Goal: Transaction & Acquisition: Purchase product/service

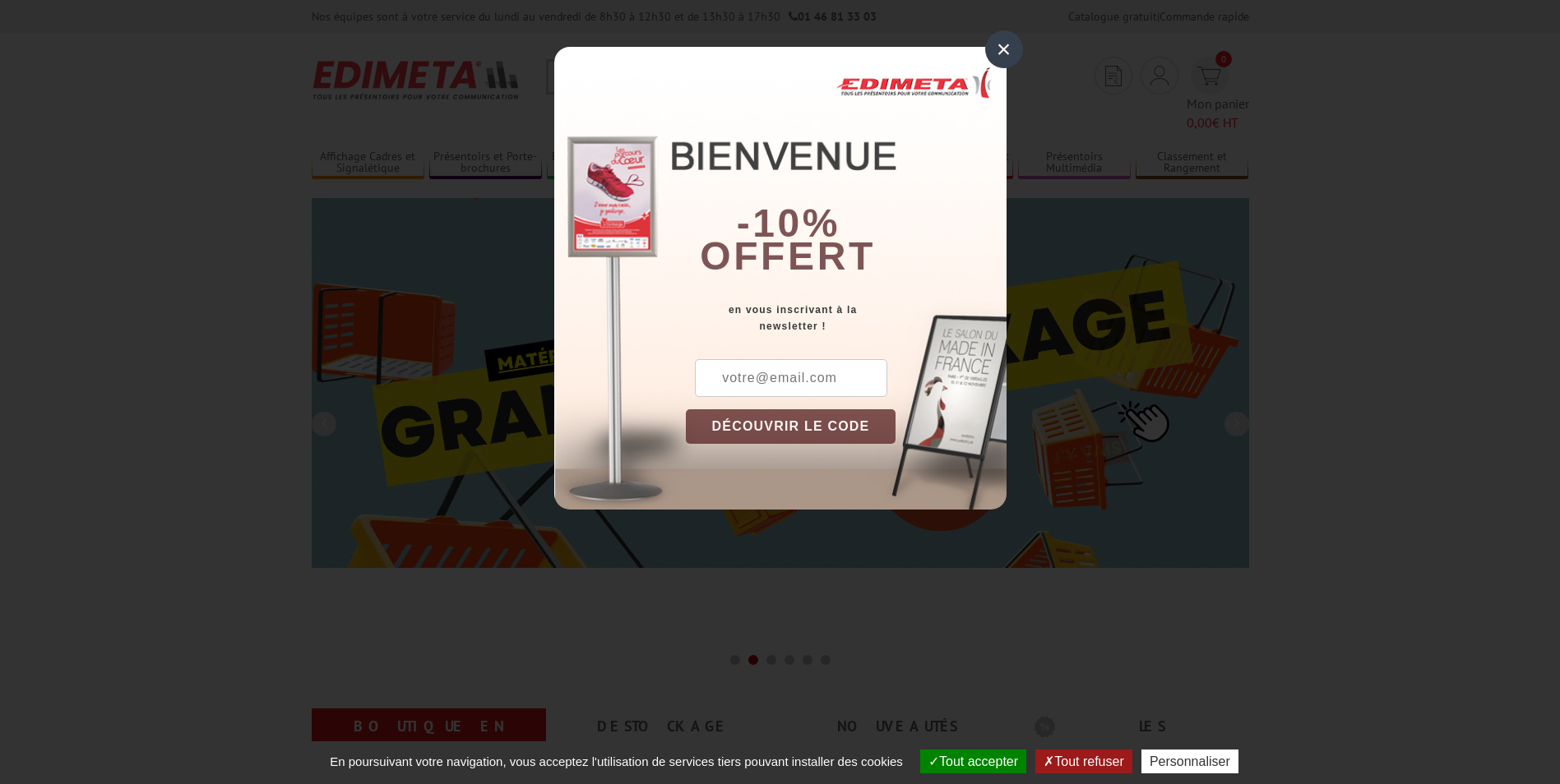
click at [1000, 50] on div "×" at bounding box center [1004, 50] width 38 height 38
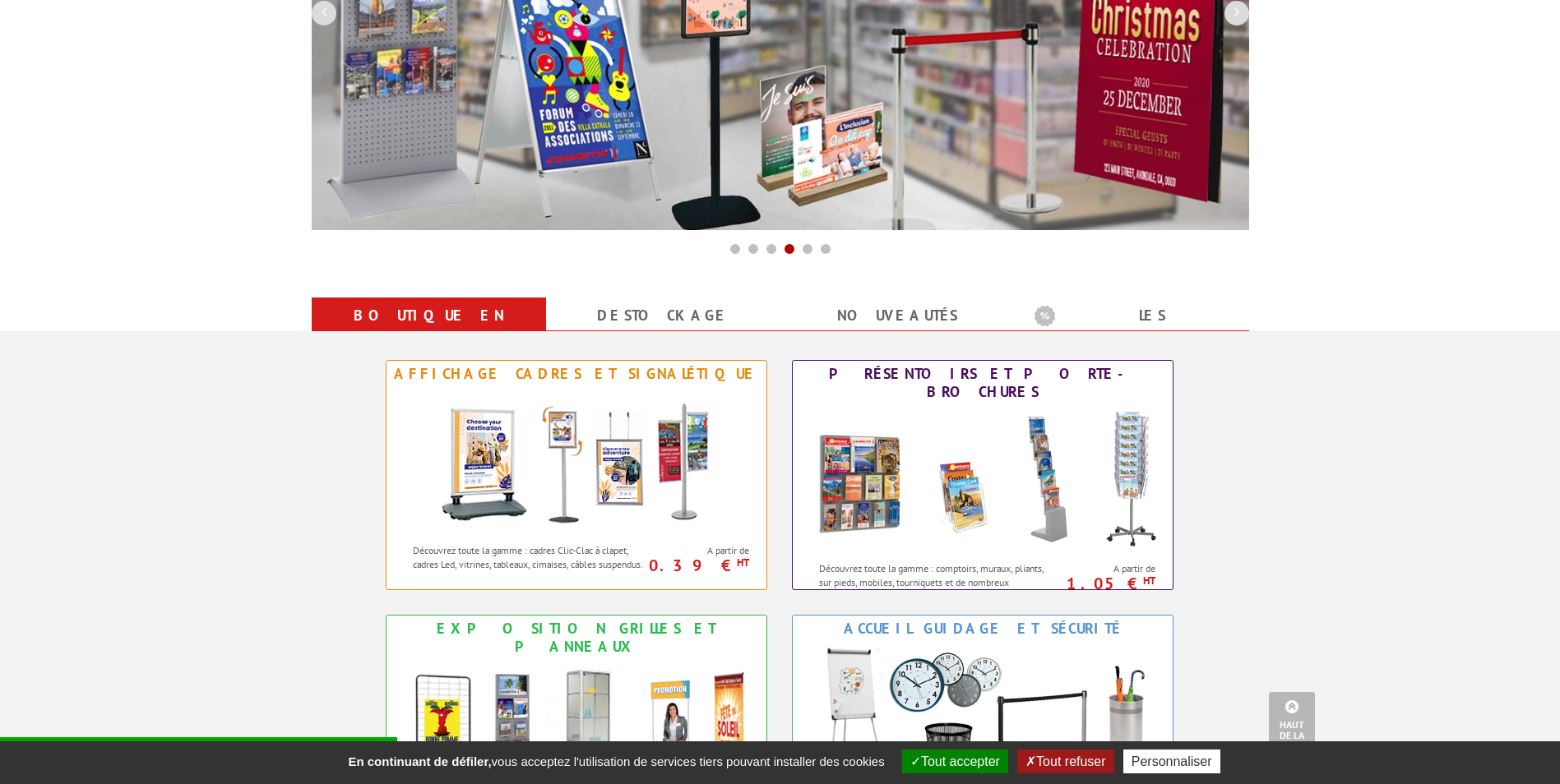
scroll to position [493, 0]
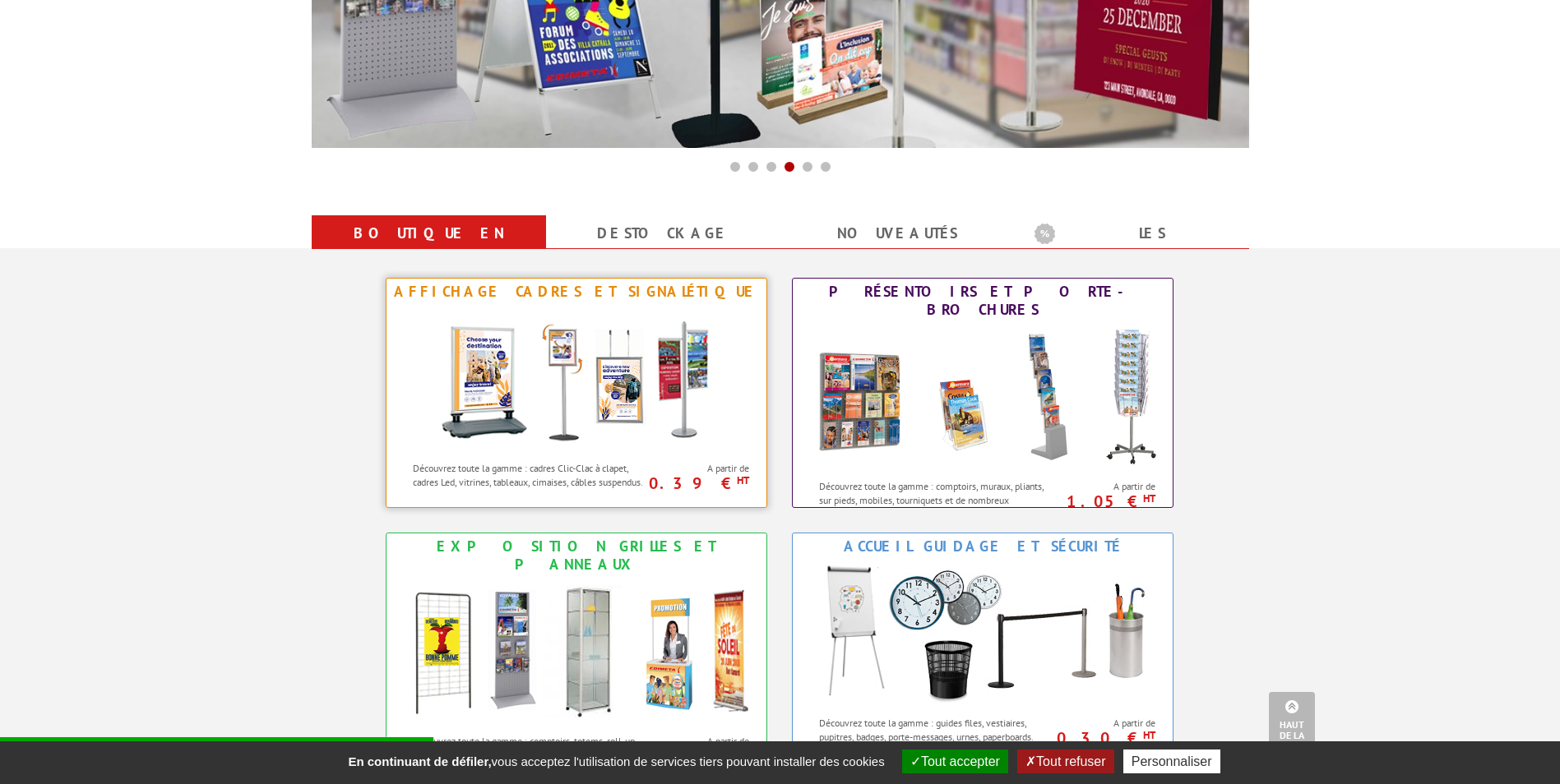
click at [626, 377] on img at bounding box center [576, 378] width 304 height 148
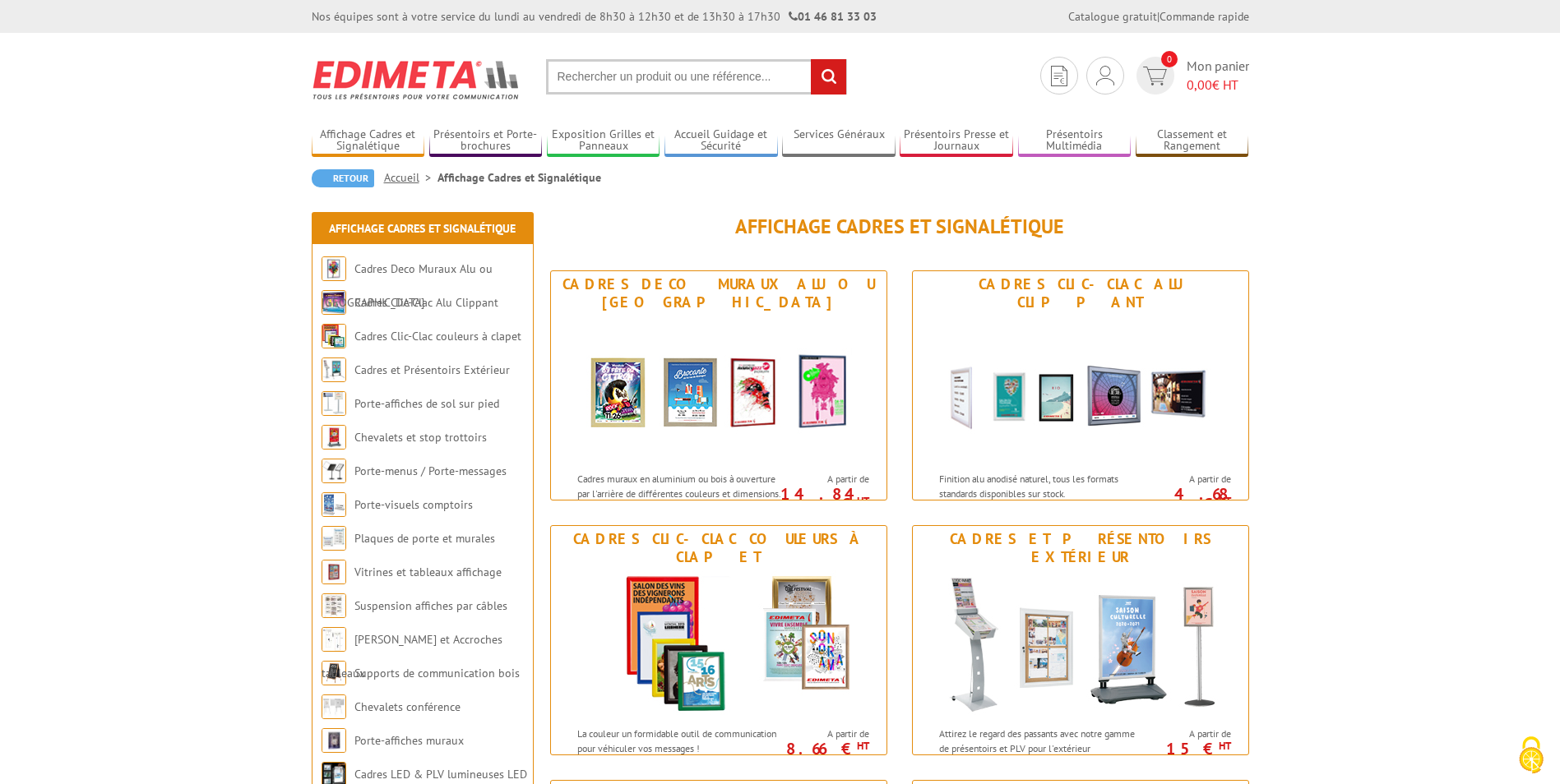
click at [665, 76] on input "text" at bounding box center [697, 76] width 301 height 35
type input "panneaux vertical multi visuels"
click at [832, 78] on input "rechercher" at bounding box center [828, 76] width 35 height 35
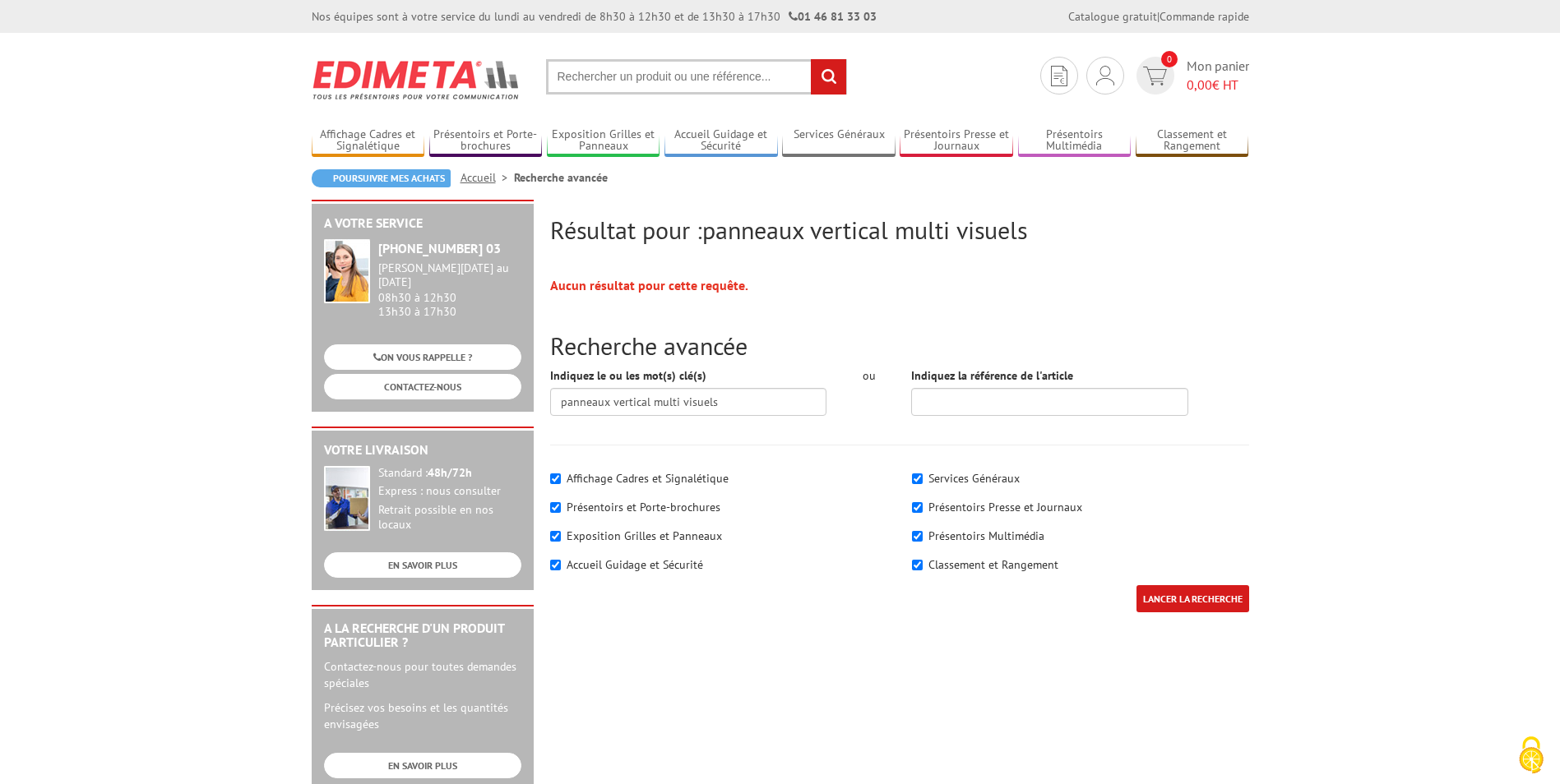
click at [656, 72] on input "text" at bounding box center [697, 76] width 301 height 35
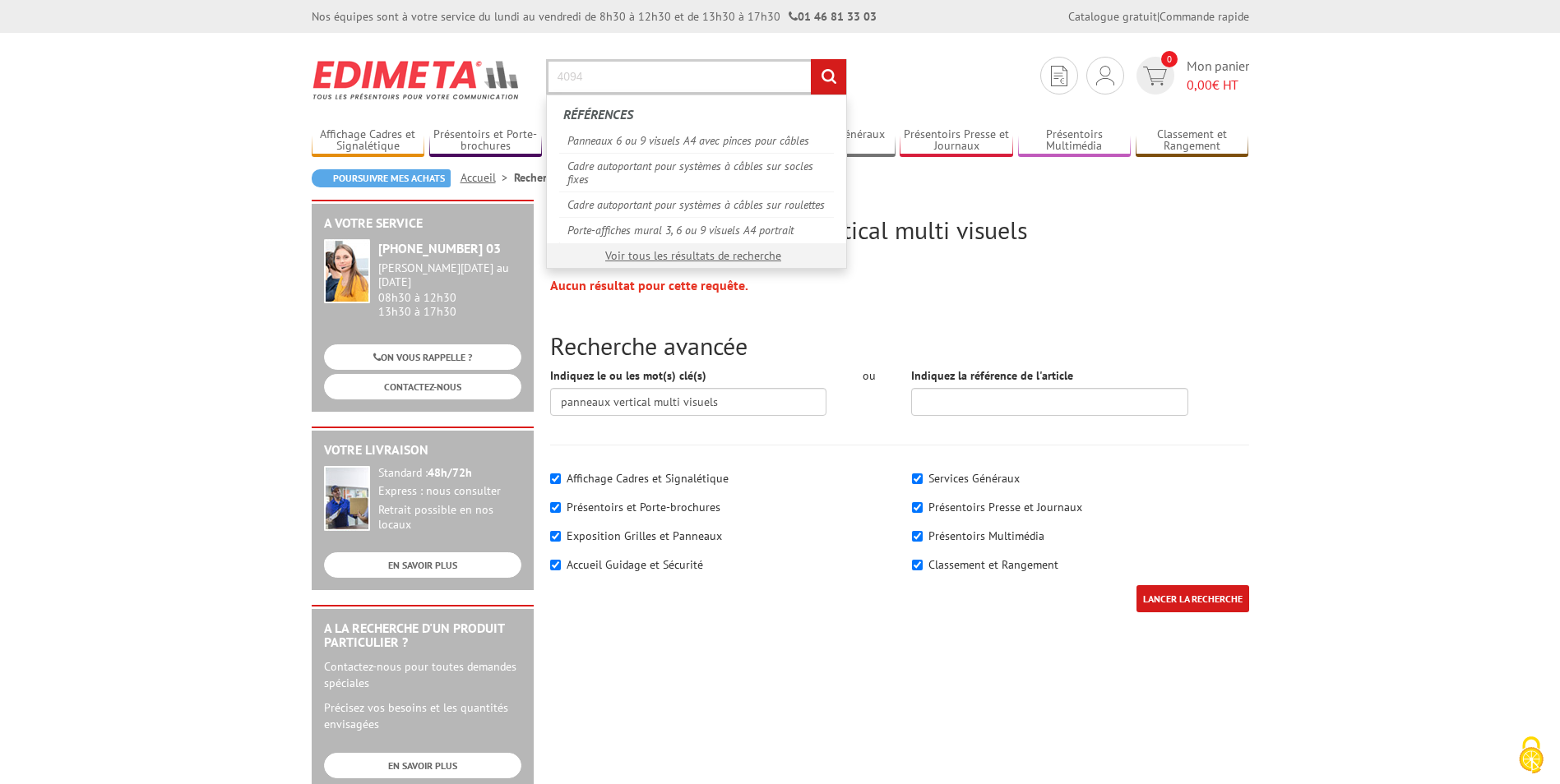
type input "4094"
click at [824, 89] on input "rechercher" at bounding box center [828, 76] width 35 height 35
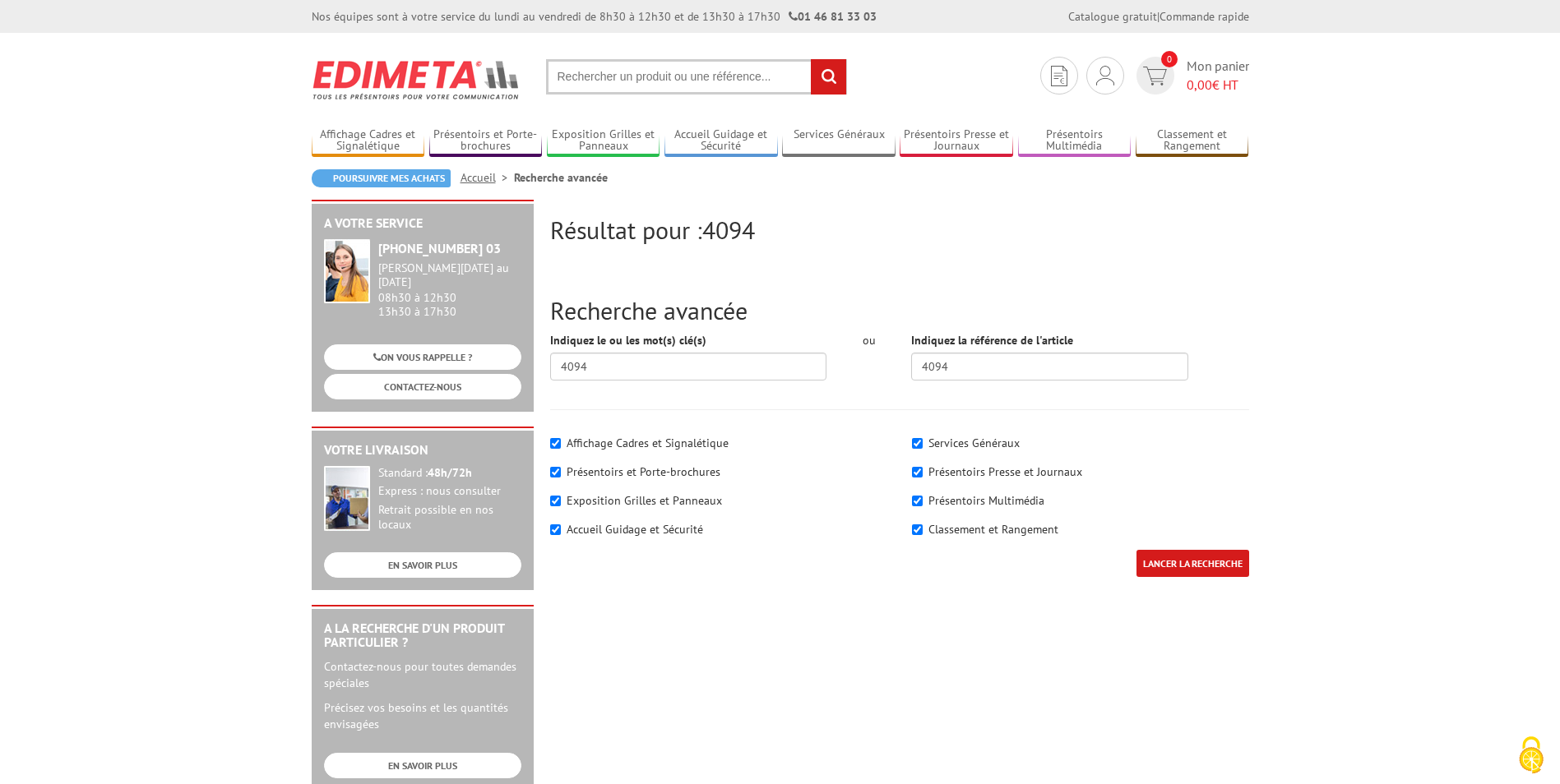
click at [1205, 564] on input "LANCER LA RECHERCHE" at bounding box center [1192, 563] width 112 height 27
click at [619, 442] on label "Affichage Cadres et Signalétique" at bounding box center [647, 443] width 162 height 15
click at [560, 442] on input"] "Affichage Cadres et Signalétique" at bounding box center [555, 443] width 10 height 10
checkbox input"] "false"
drag, startPoint x: 597, startPoint y: 372, endPoint x: 524, endPoint y: 374, distance: 73.0
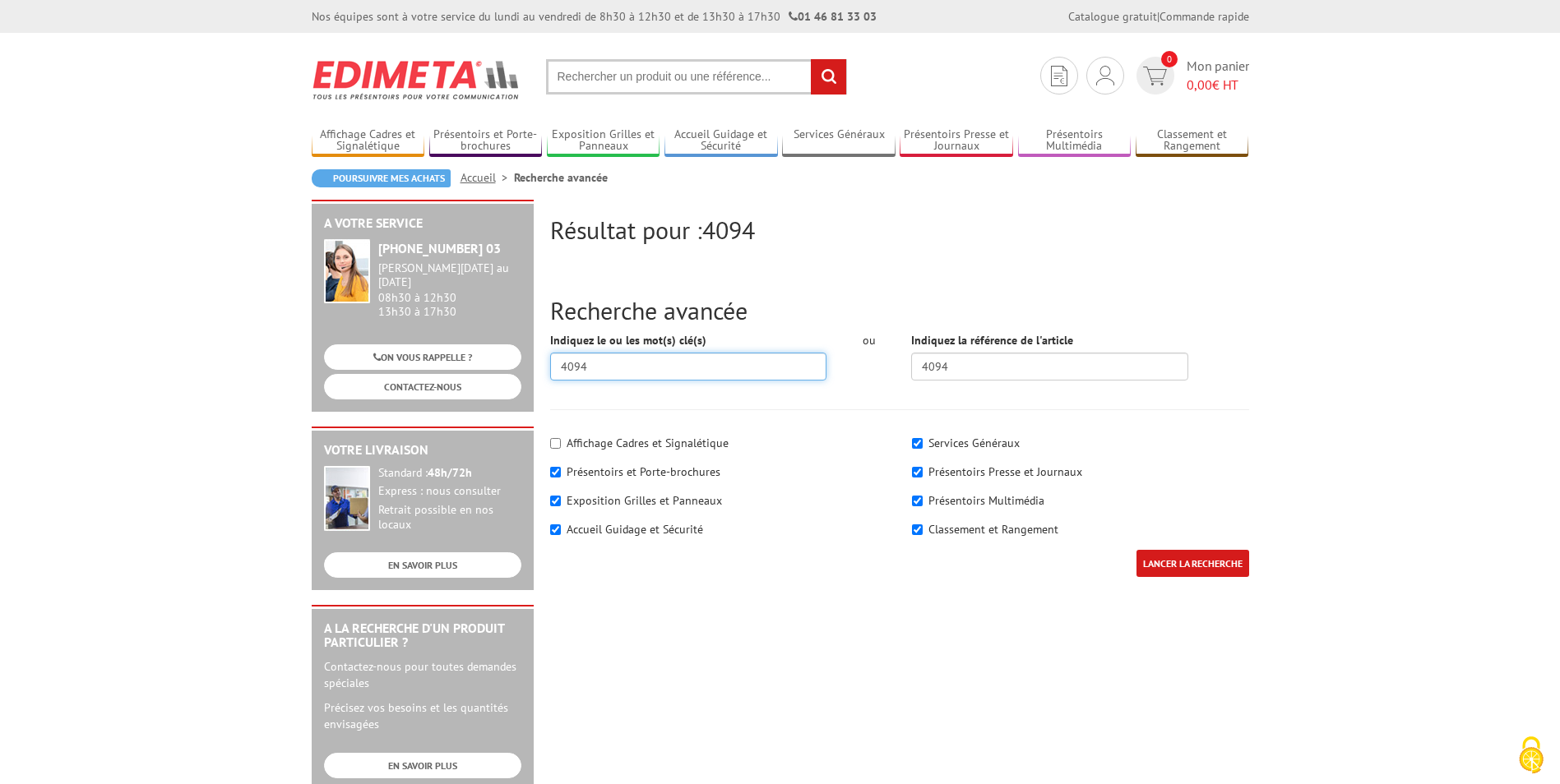
click at [541, 373] on div "Résultat pour : 4094 Recherche avancée Indiquez le ou les mot(s) clé(s) 4094 ou…" at bounding box center [780, 638] width 954 height 876
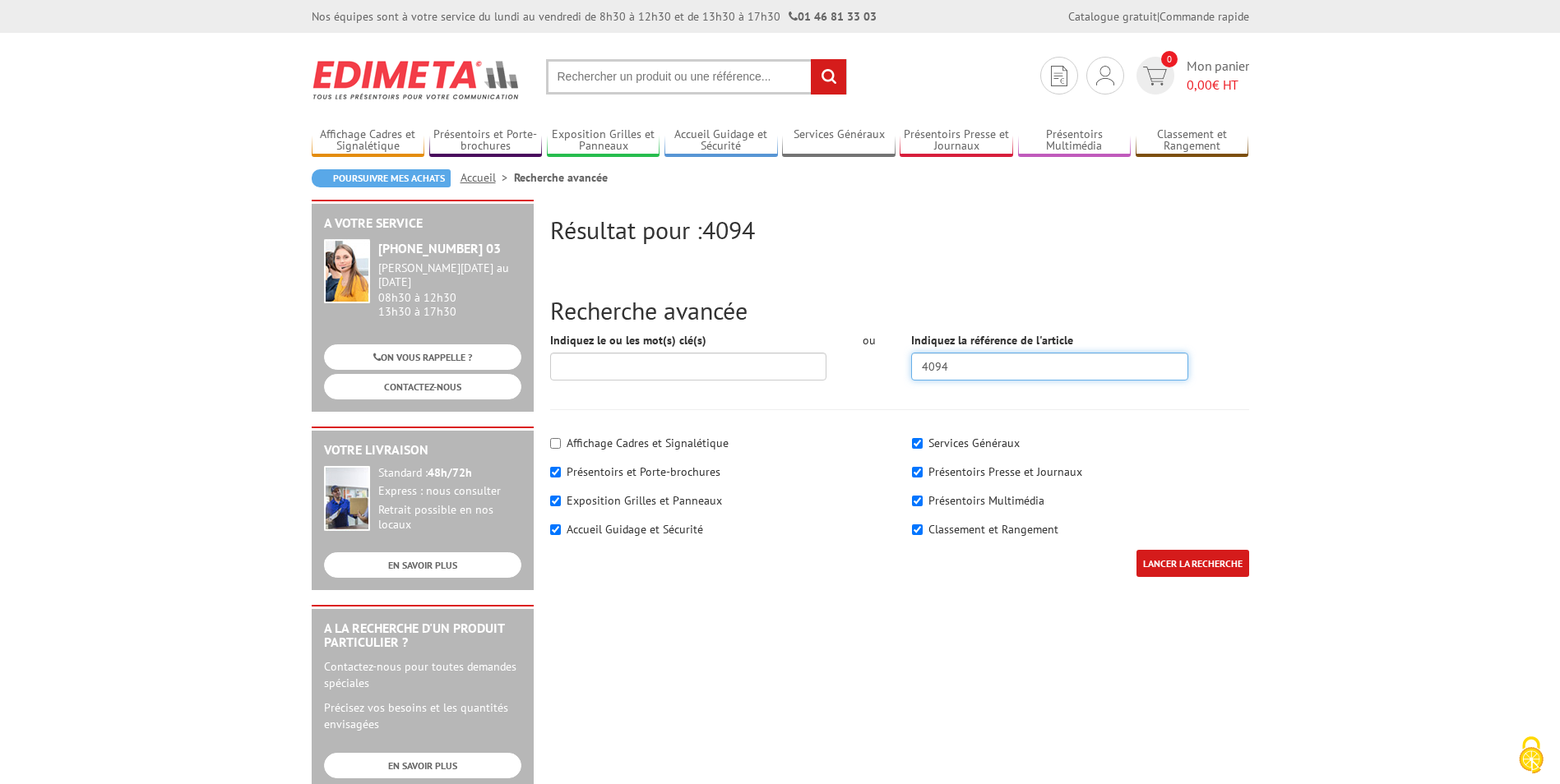
drag, startPoint x: 966, startPoint y: 369, endPoint x: 883, endPoint y: 369, distance: 83.0
click at [885, 369] on div "Indiquez le ou les mot(s) clé(s) ou Indiquez la référence de l'article 4094" at bounding box center [899, 363] width 723 height 61
click at [393, 131] on link "Affichage Cadres et Signalétique" at bounding box center [368, 141] width 113 height 27
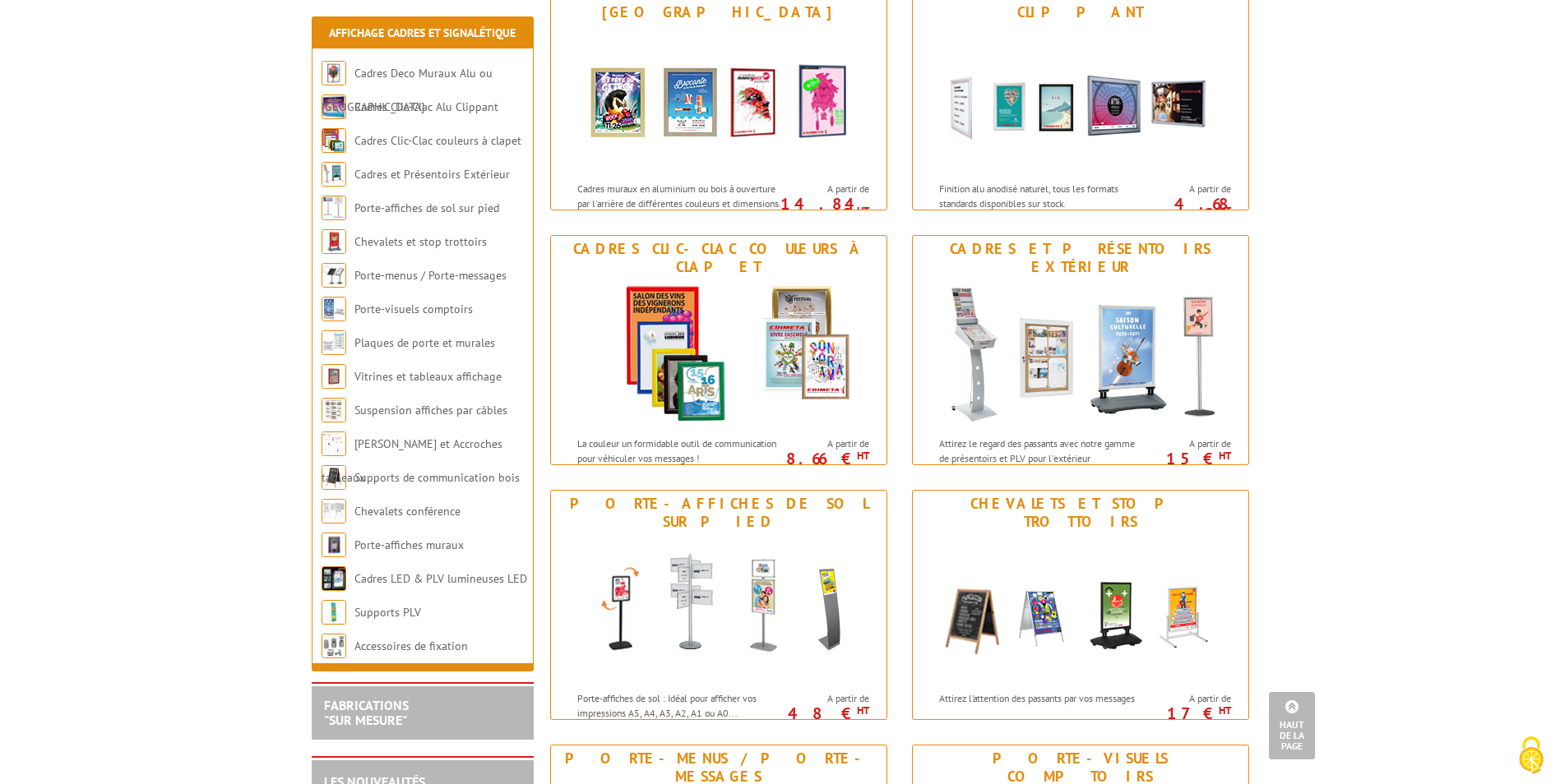
scroll to position [274, 0]
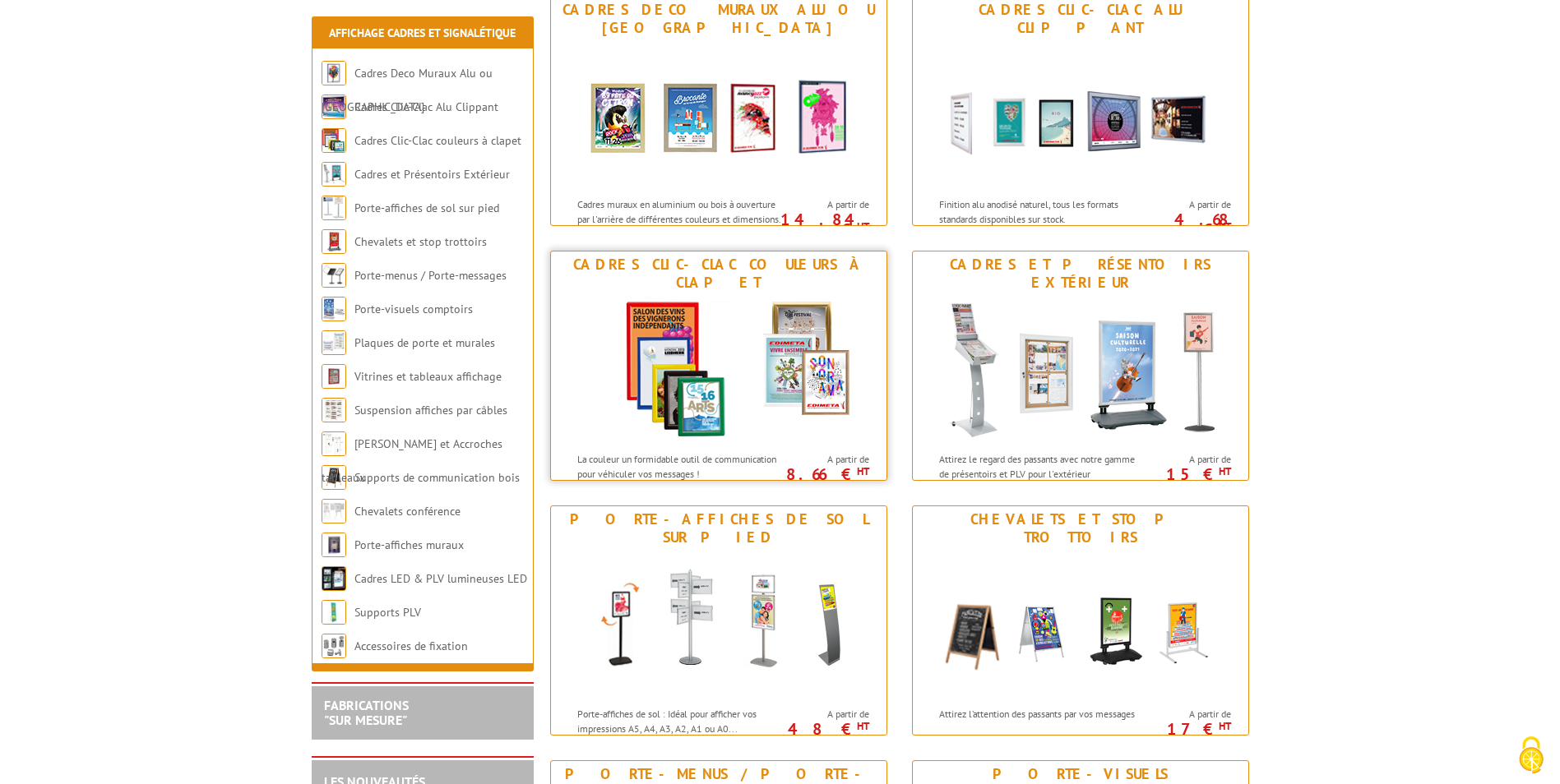
click at [745, 417] on img at bounding box center [718, 370] width 304 height 148
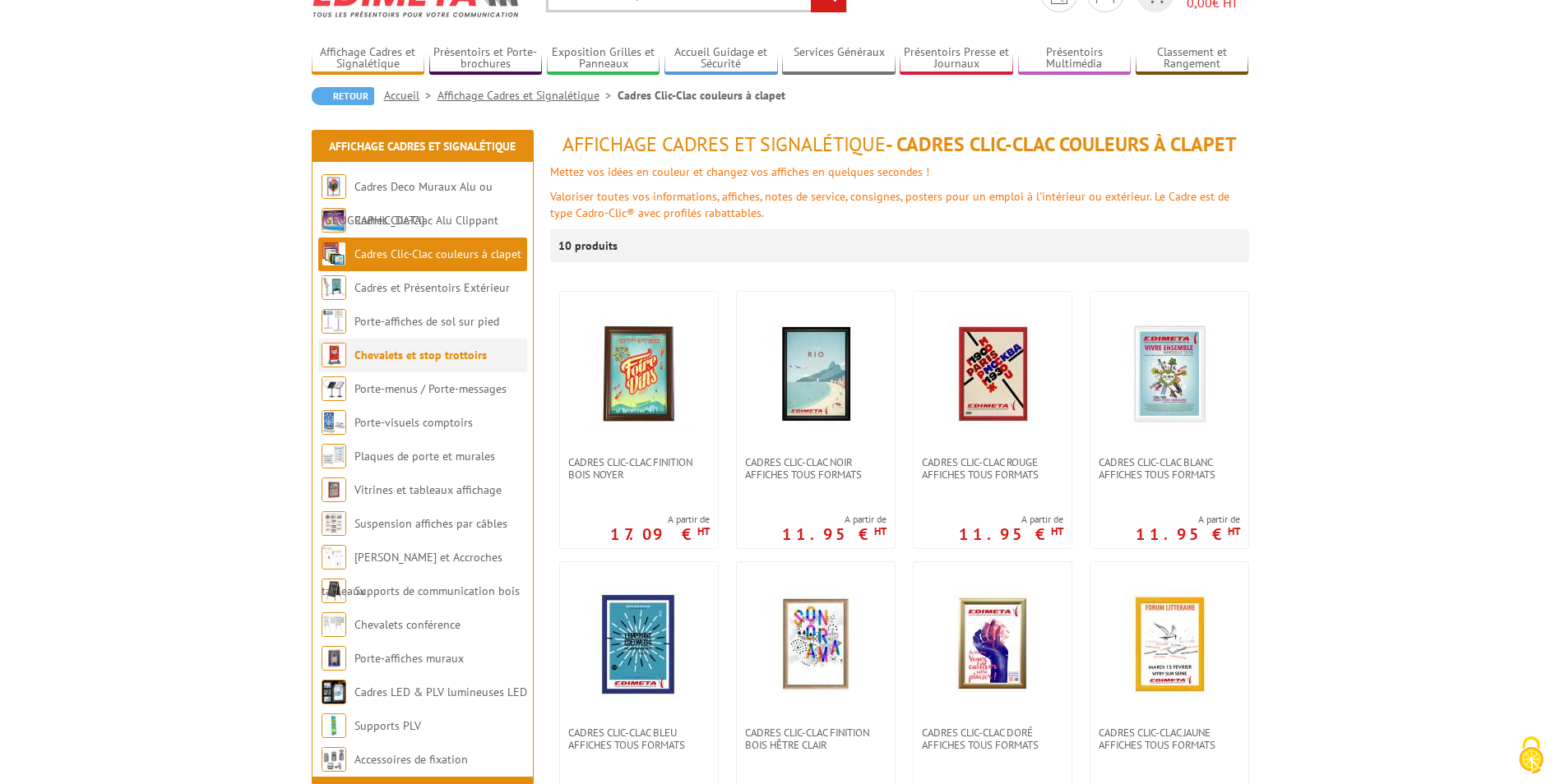
scroll to position [165, 0]
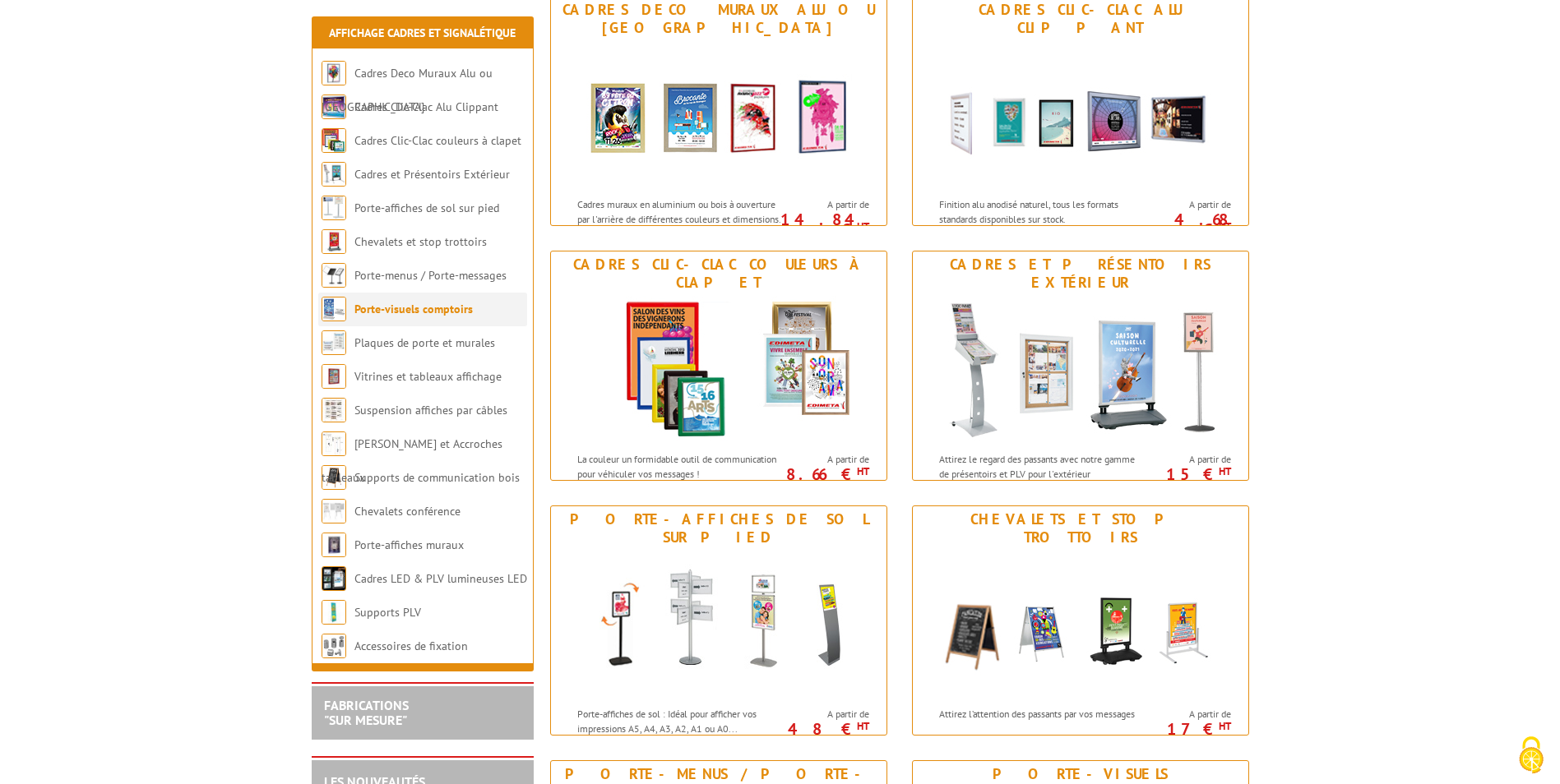
click at [394, 312] on link "Porte-visuels comptoirs" at bounding box center [414, 310] width 118 height 15
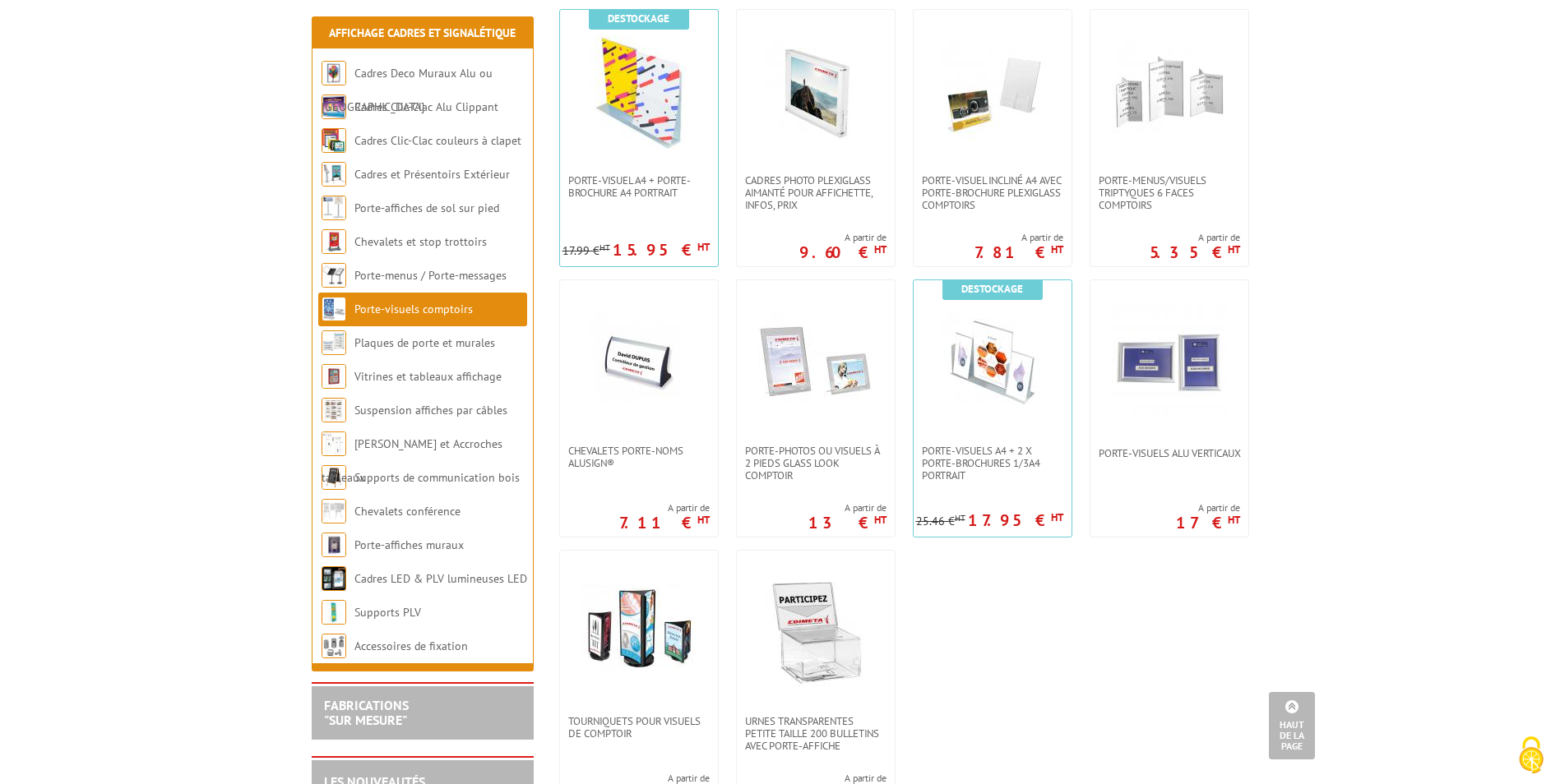
scroll to position [822, 0]
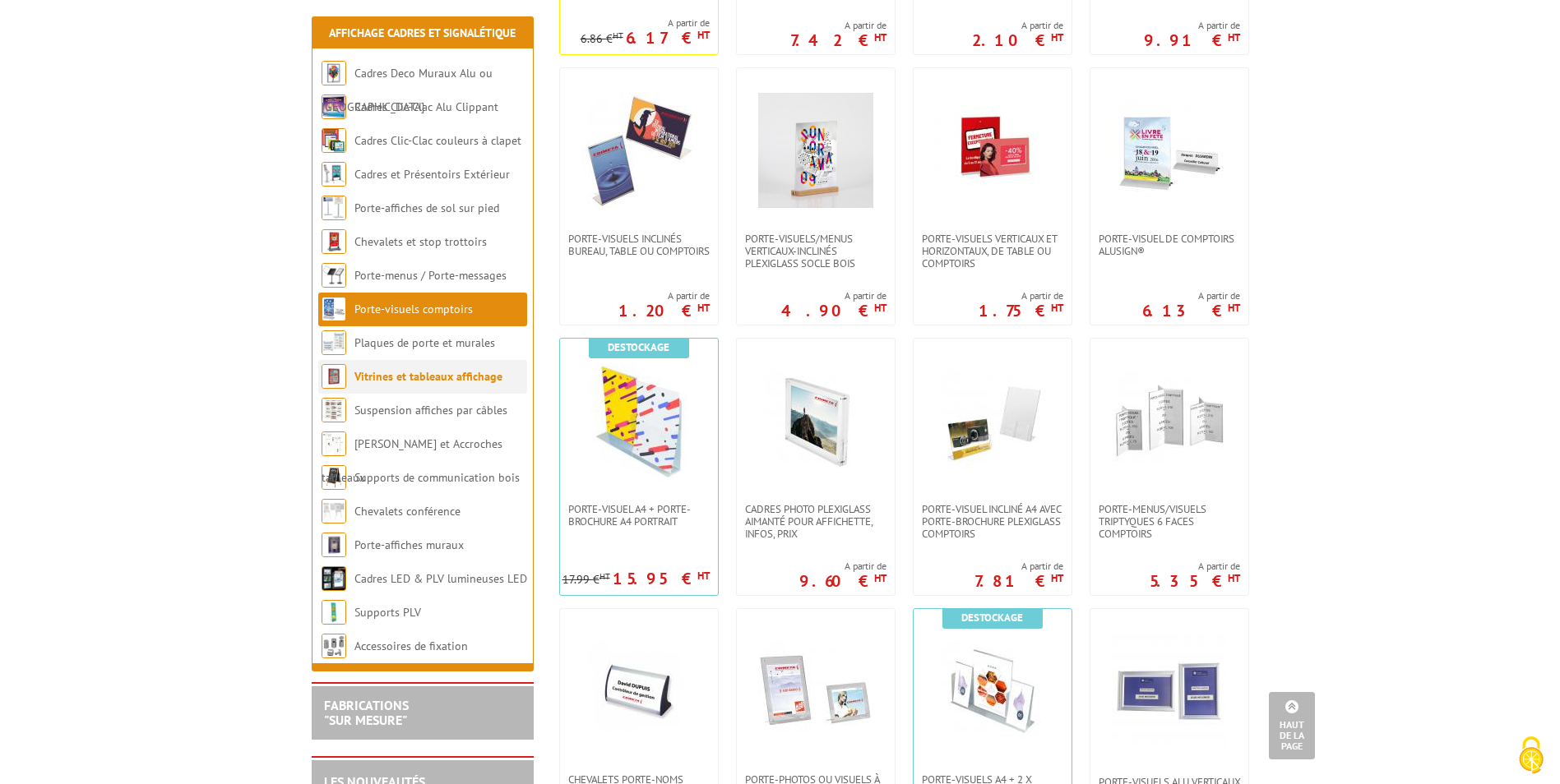
click at [394, 379] on link "Vitrines et tableaux affichage" at bounding box center [428, 376] width 148 height 15
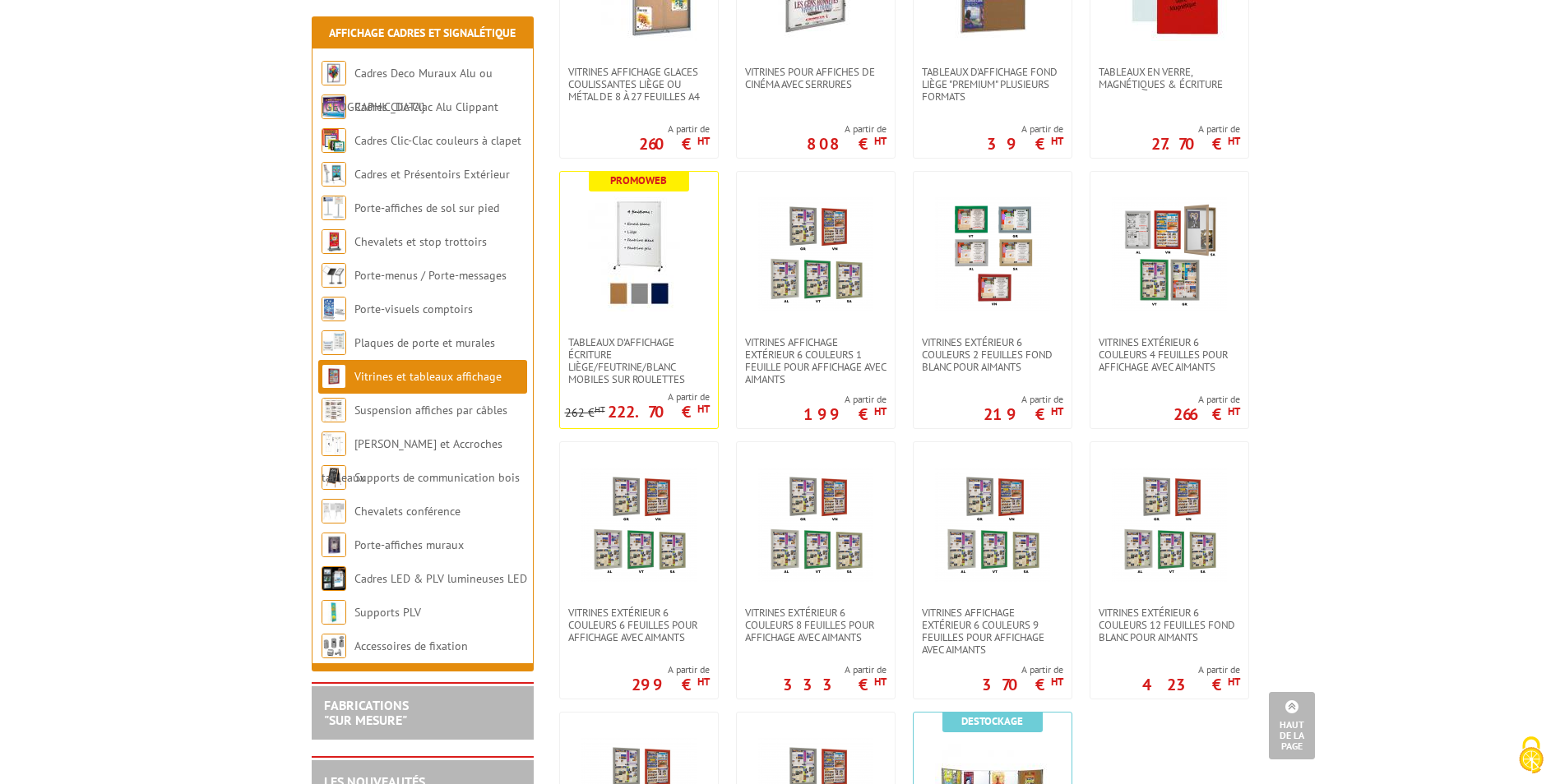
scroll to position [986, 0]
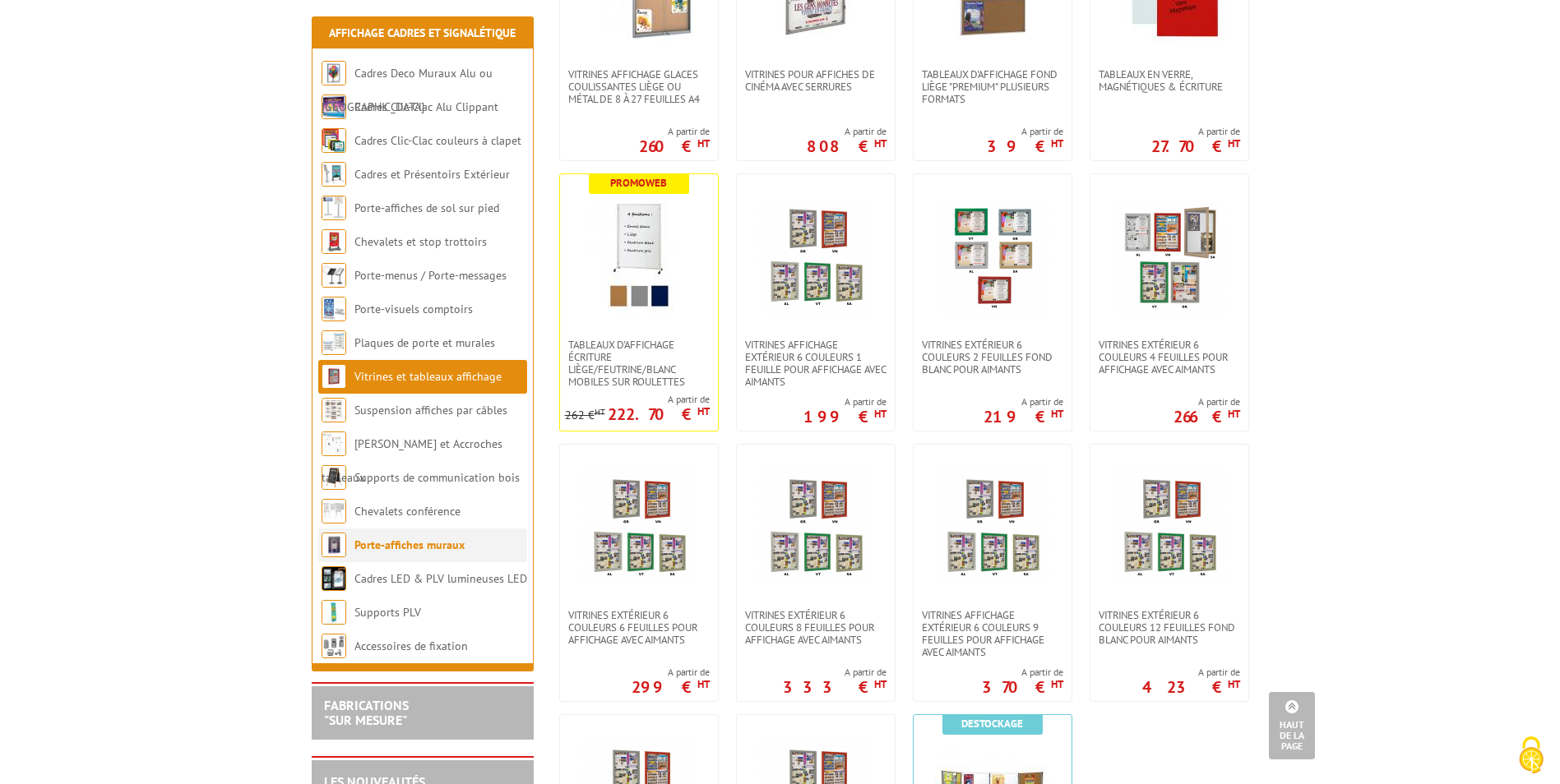
click at [415, 549] on link "Porte-affiches muraux" at bounding box center [410, 545] width 111 height 15
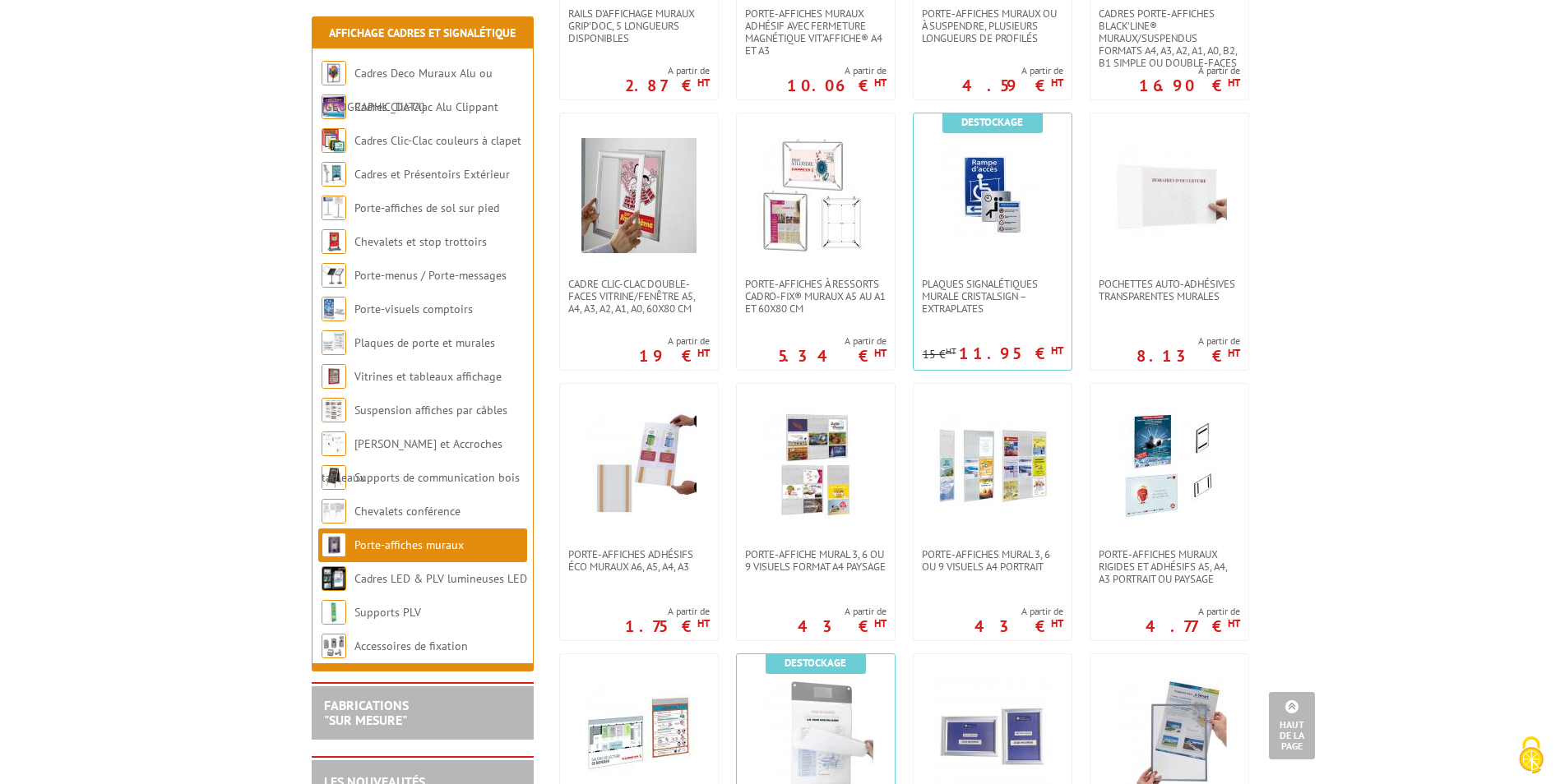
scroll to position [822, 0]
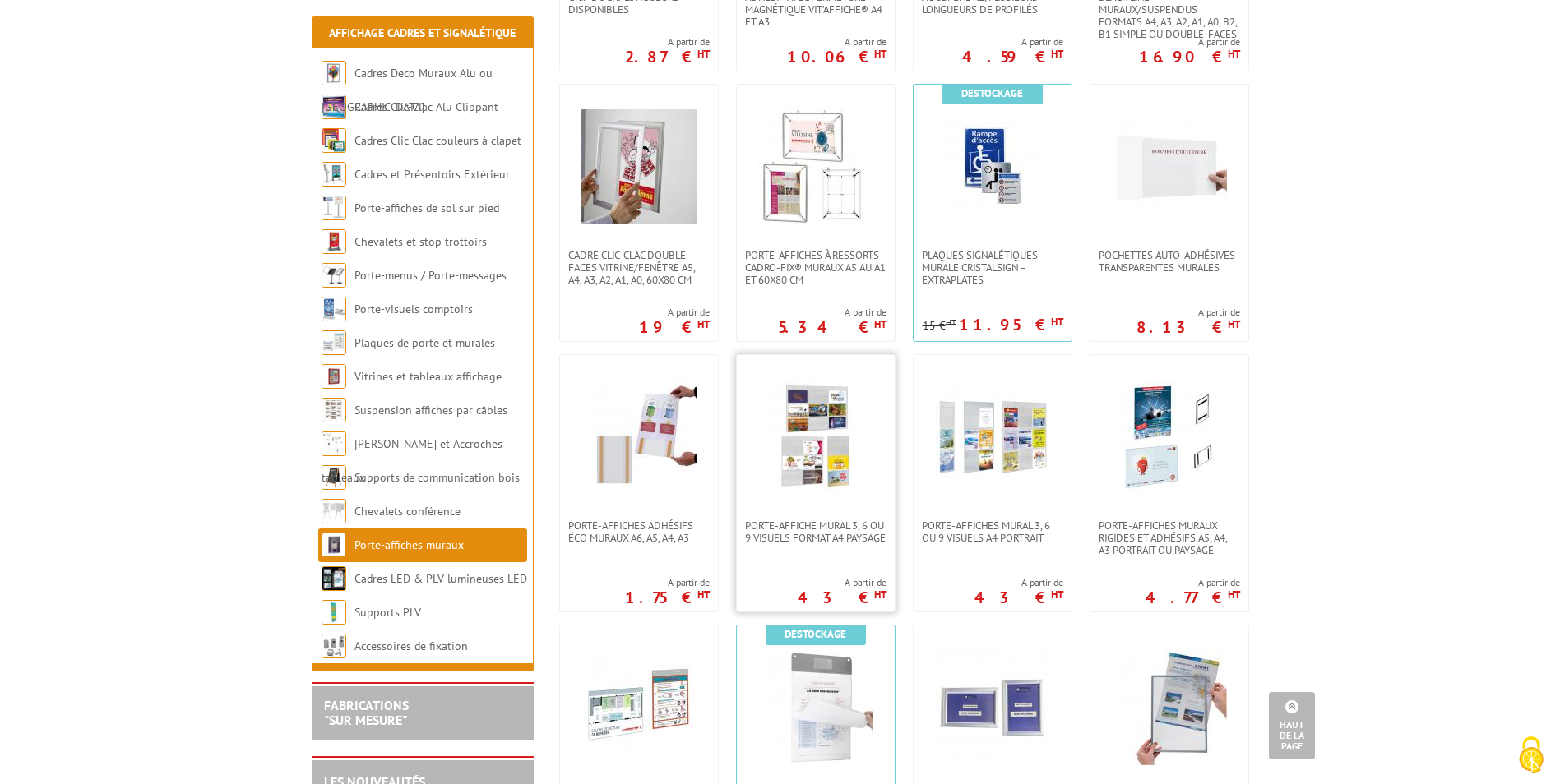
click at [812, 488] on img at bounding box center [815, 437] width 115 height 115
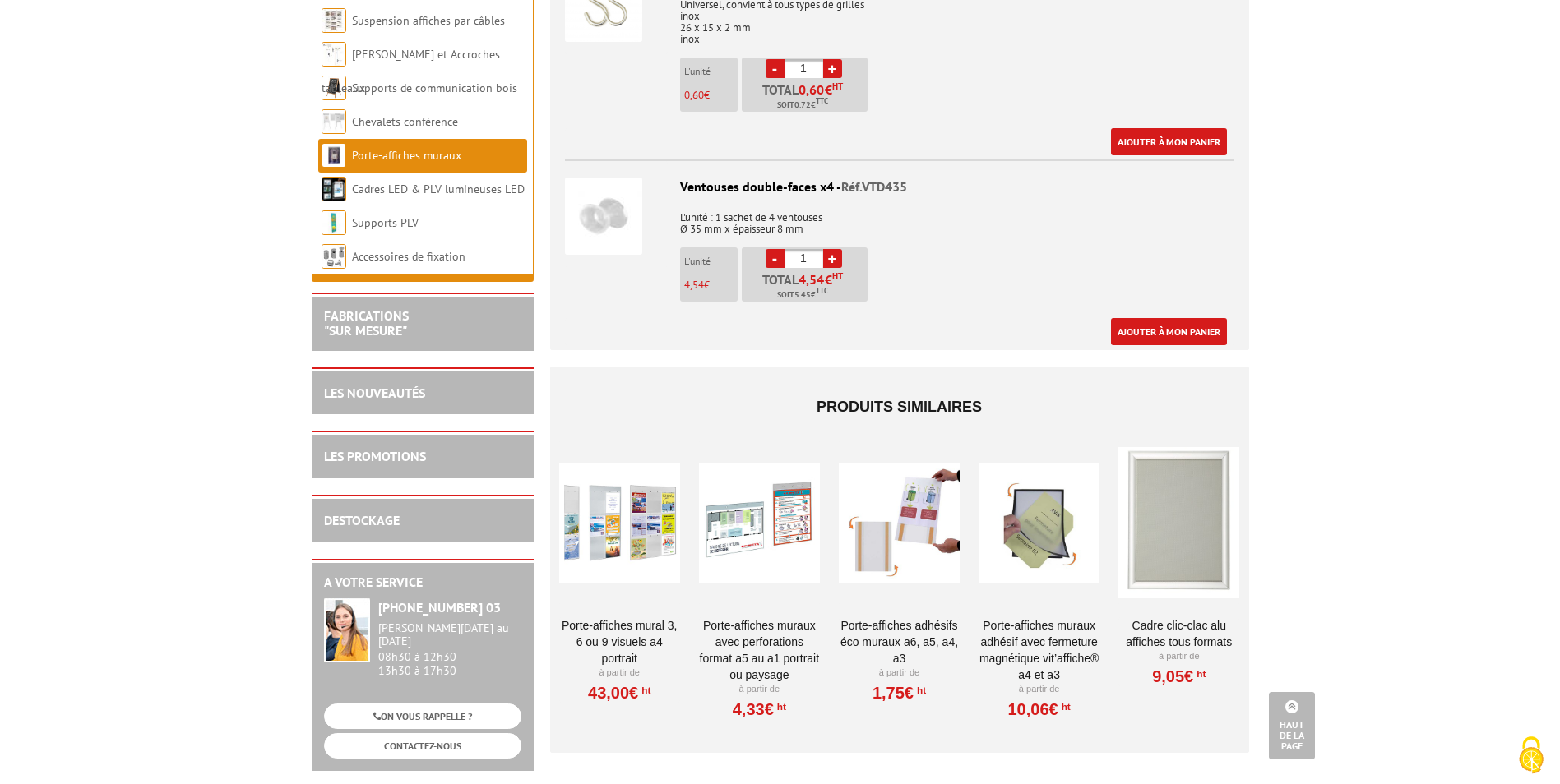
scroll to position [1972, 0]
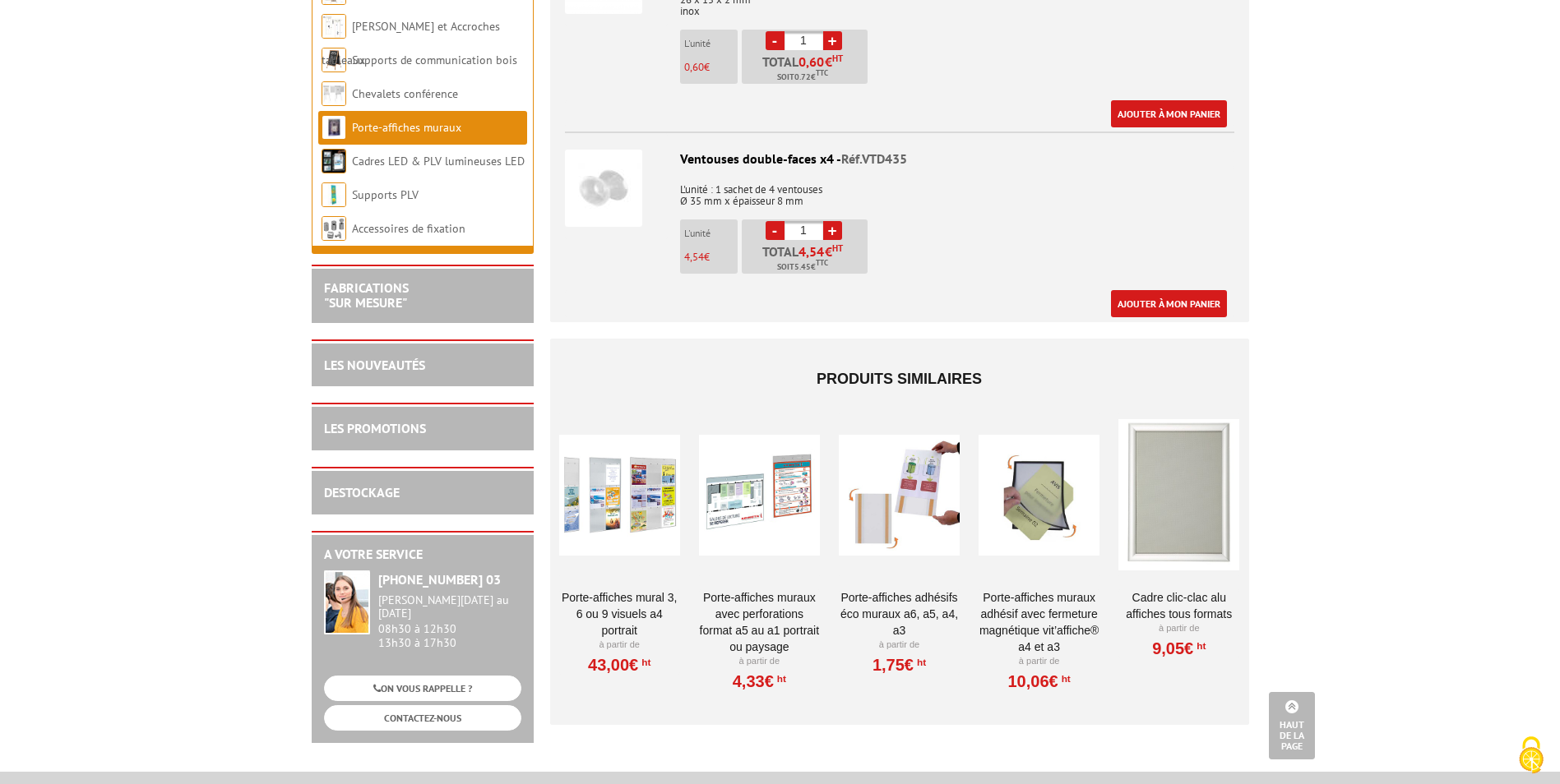
click at [623, 594] on link "Porte-affiches mural 3, 6 ou 9 visuels A4 portrait" at bounding box center [619, 614] width 121 height 50
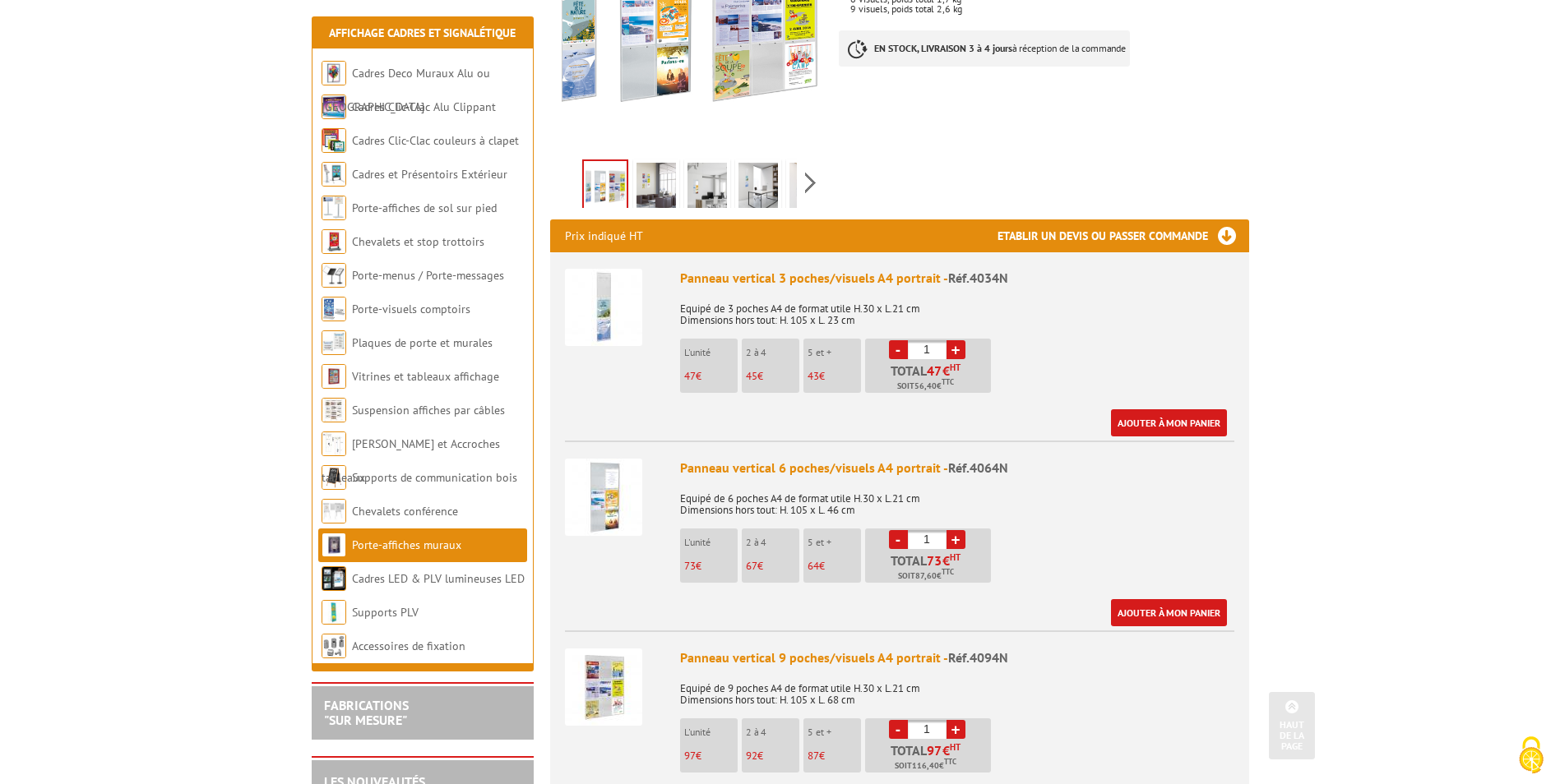
scroll to position [493, 0]
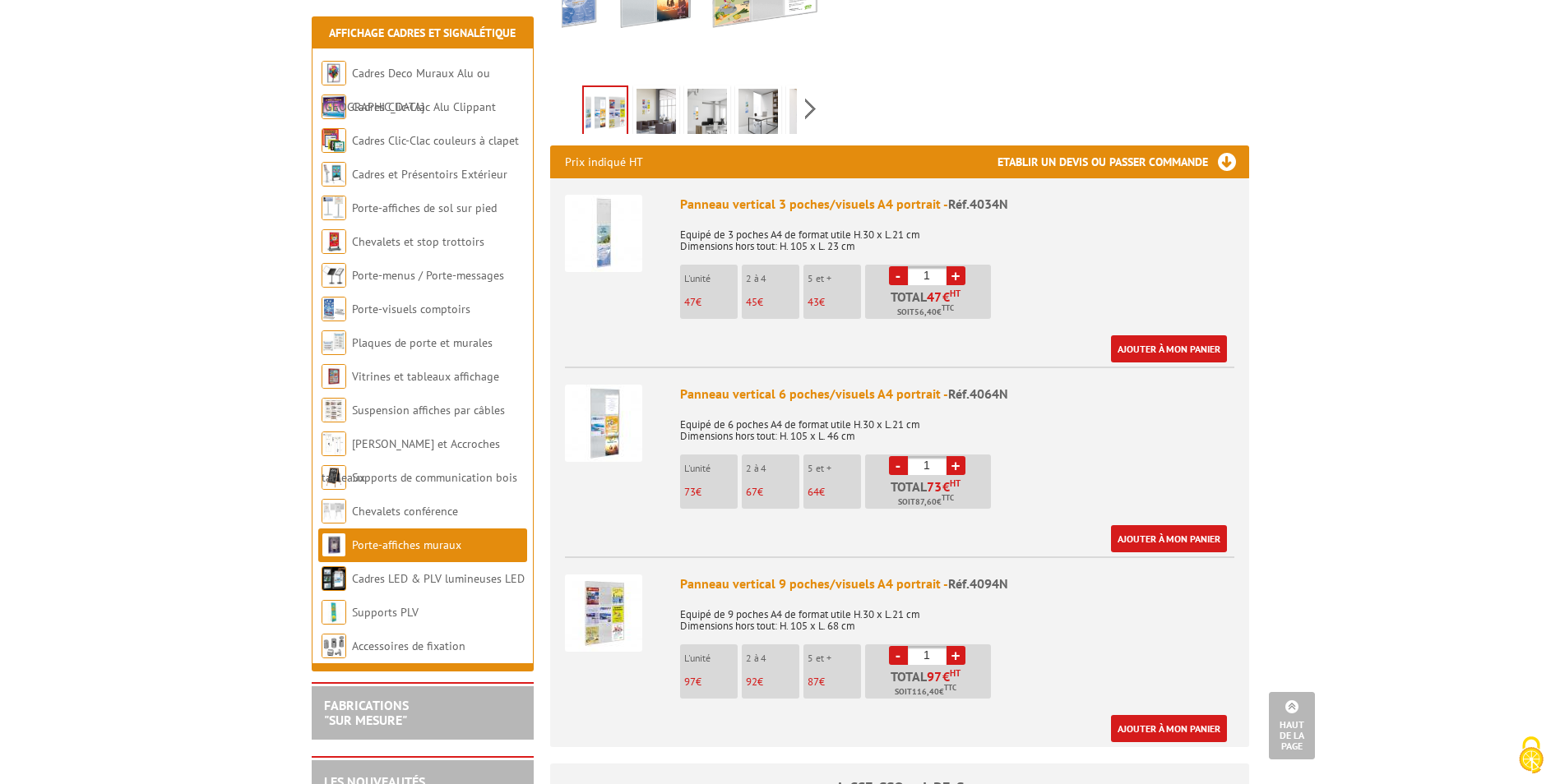
click at [620, 585] on img at bounding box center [603, 613] width 77 height 77
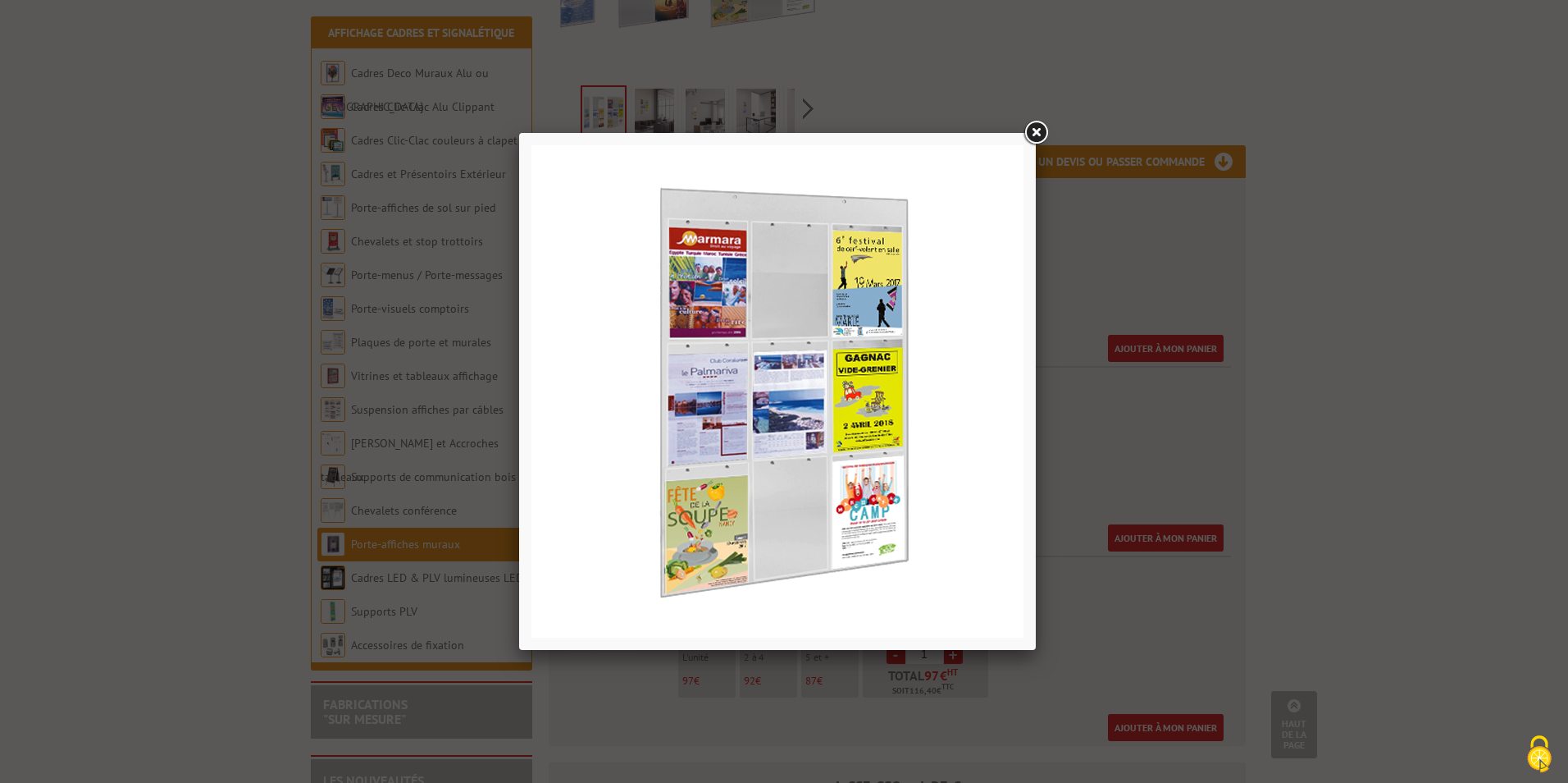
click at [1036, 131] on link at bounding box center [1036, 132] width 29 height 29
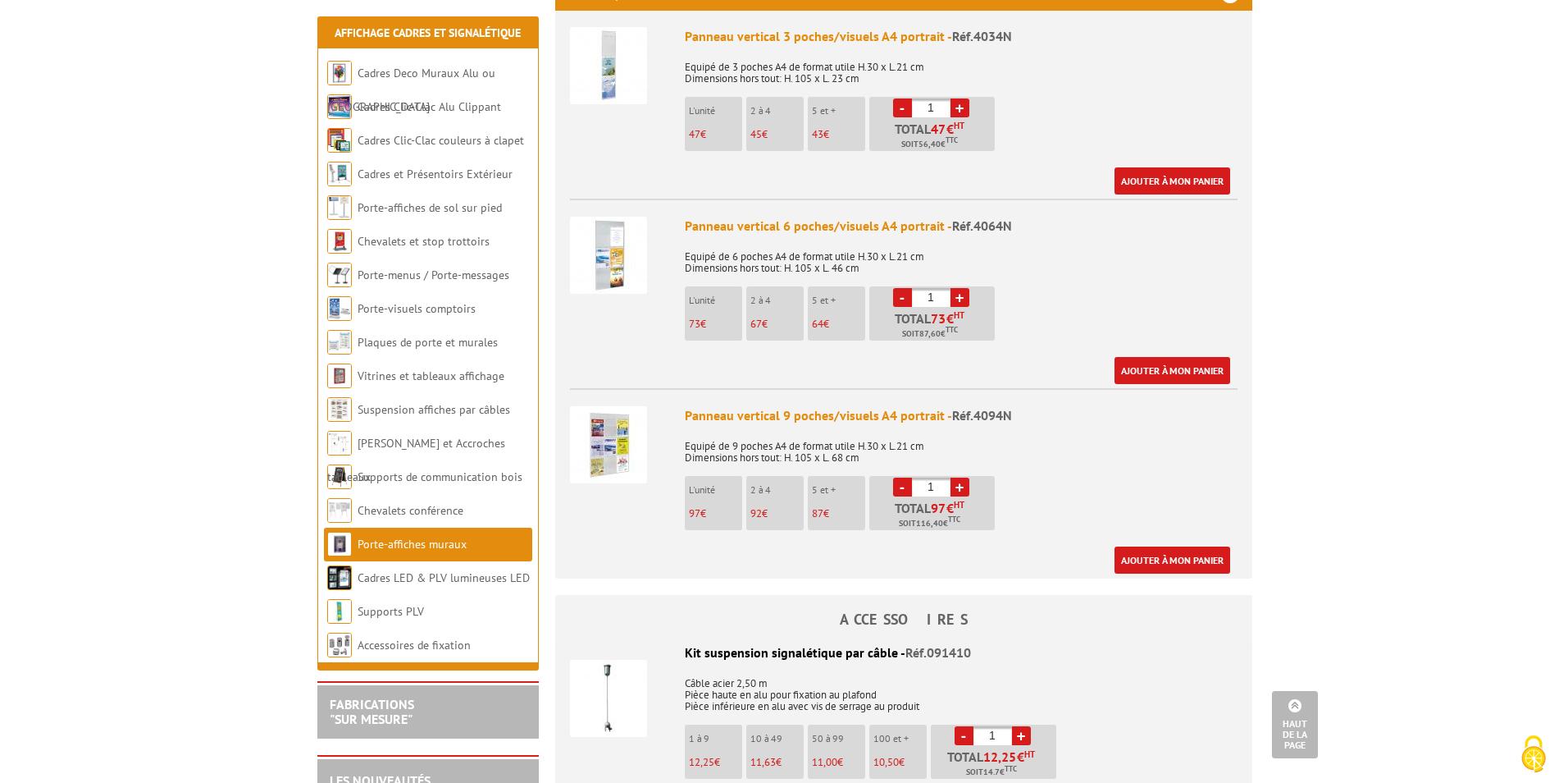
scroll to position [656, 0]
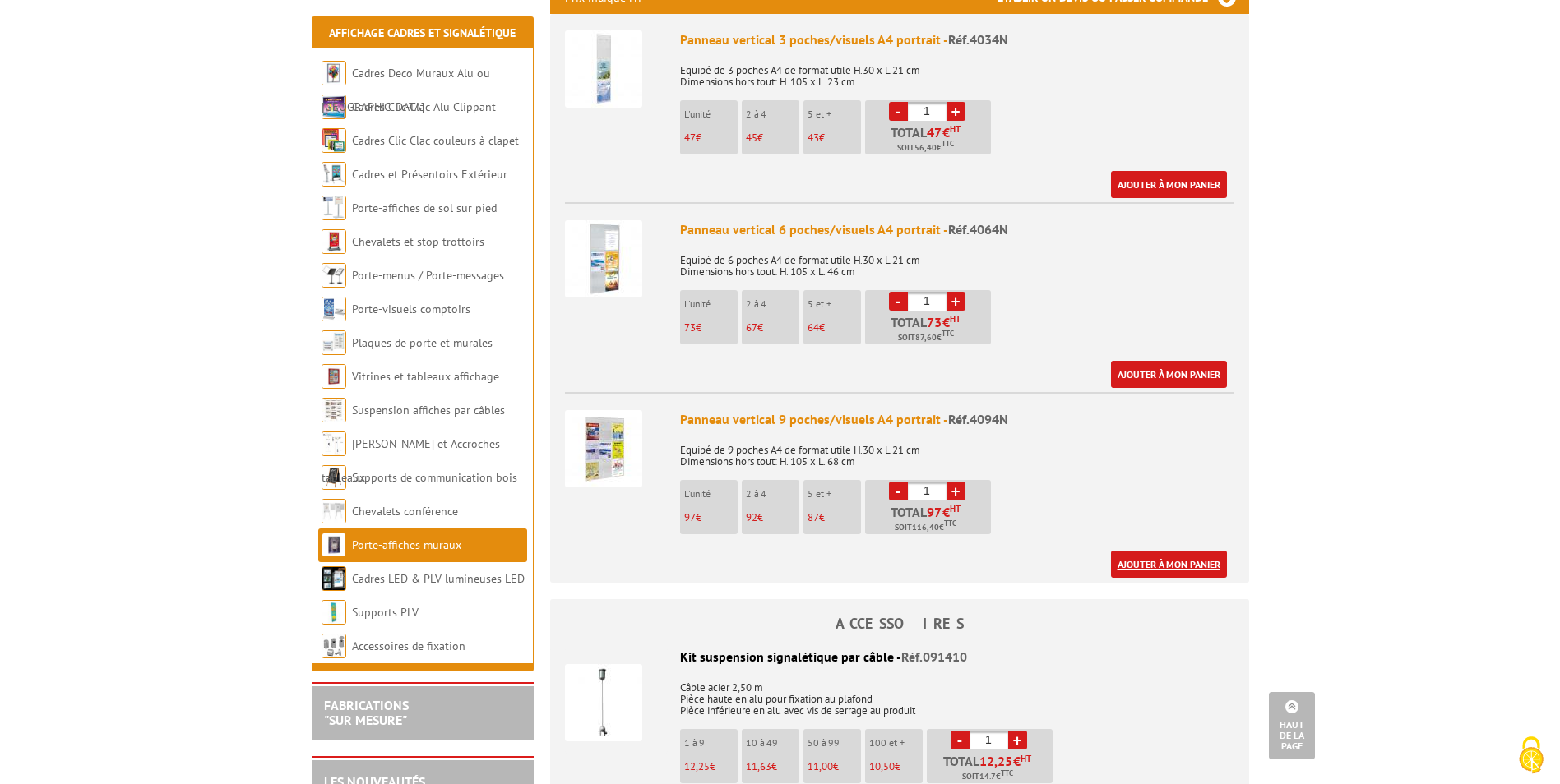
click at [1146, 551] on link "Ajouter à mon panier" at bounding box center [1169, 564] width 116 height 27
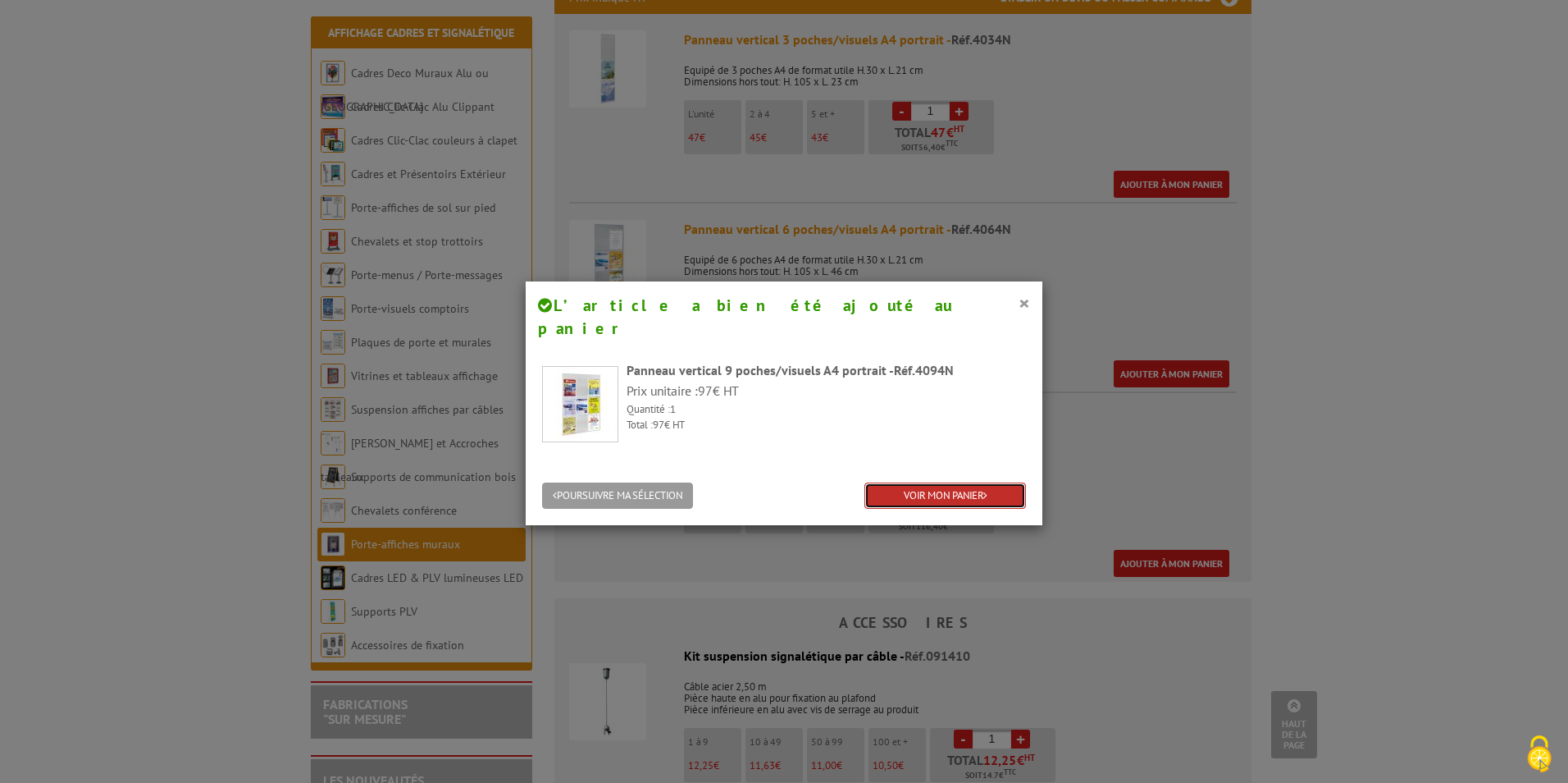
click at [932, 482] on link "VOIR MON PANIER" at bounding box center [945, 496] width 162 height 27
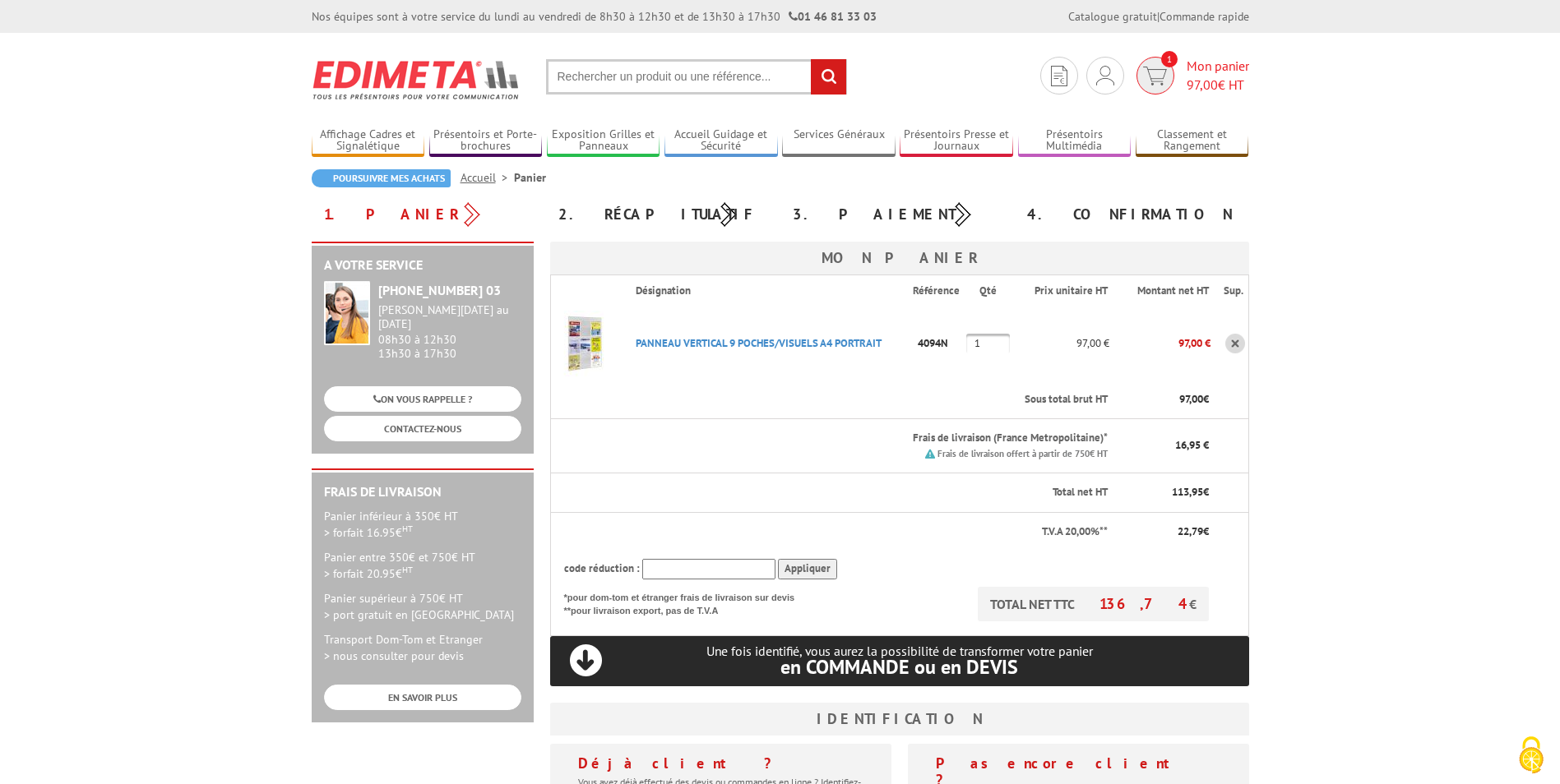
click at [1201, 81] on span "97,00" at bounding box center [1202, 84] width 31 height 16
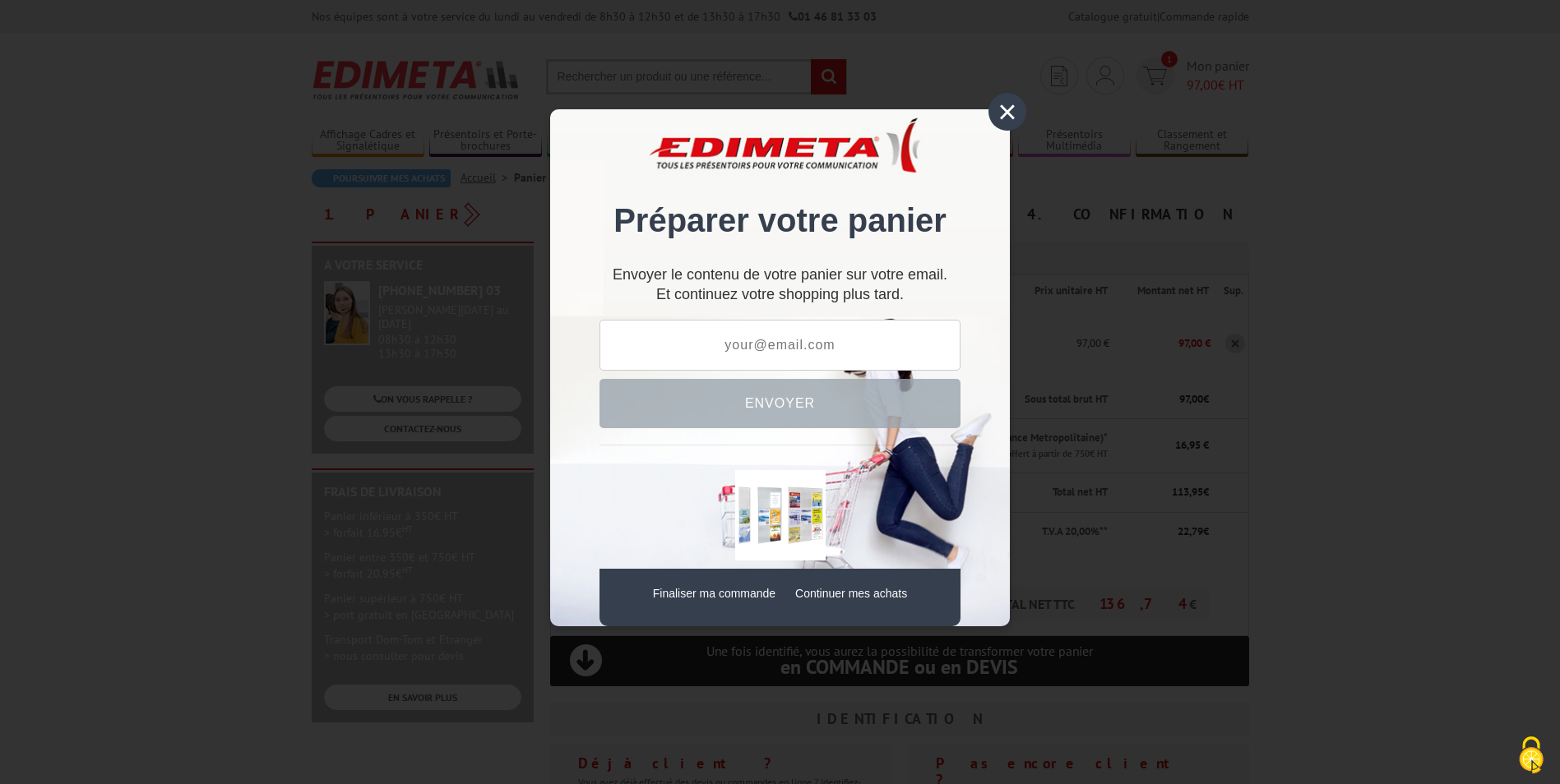
click at [1012, 115] on div "×" at bounding box center [1007, 111] width 38 height 38
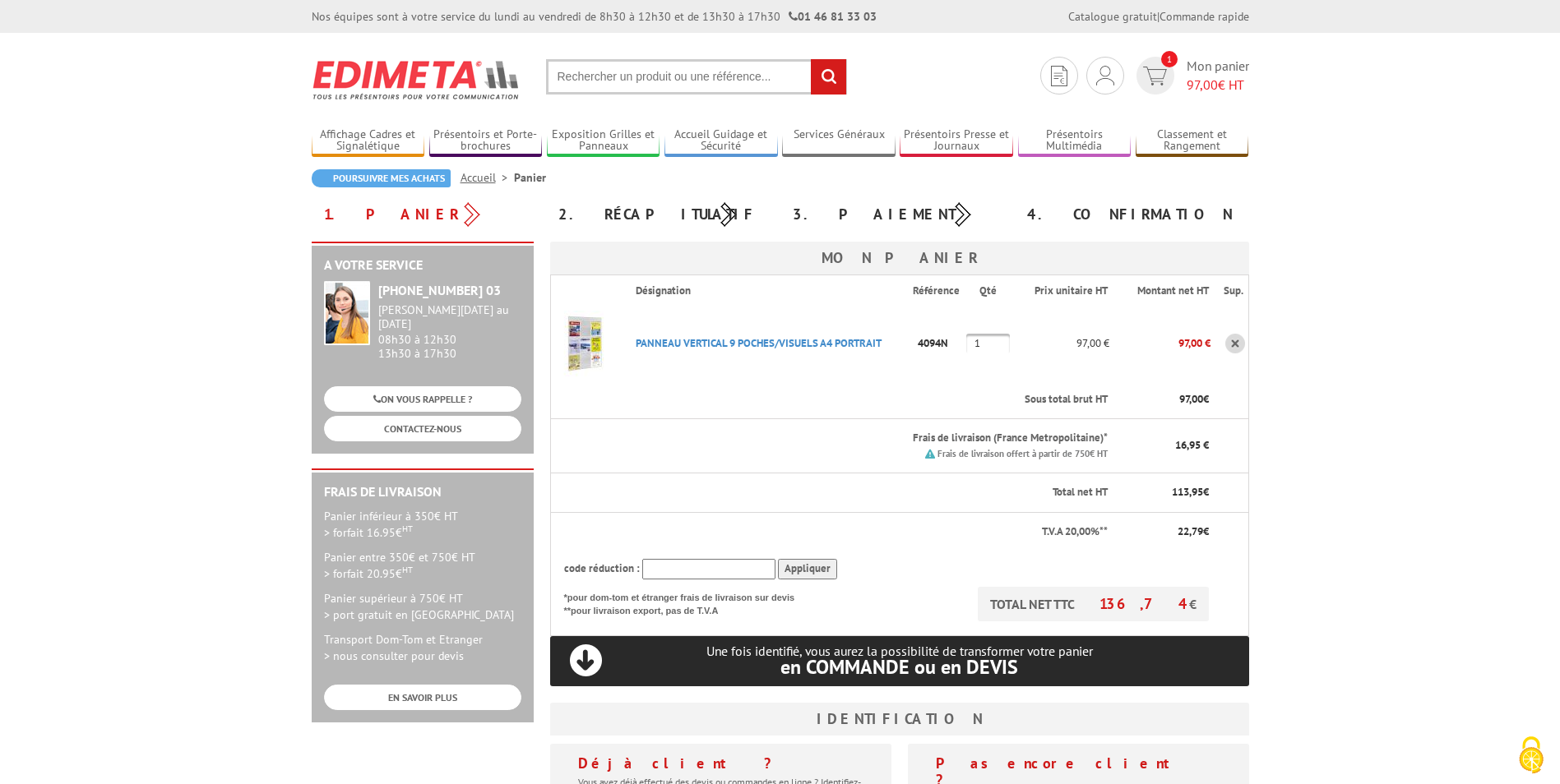
click at [989, 347] on input "1" at bounding box center [988, 343] width 44 height 20
type input "2"
type input "1"
type input "2"
